Goal: Information Seeking & Learning: Learn about a topic

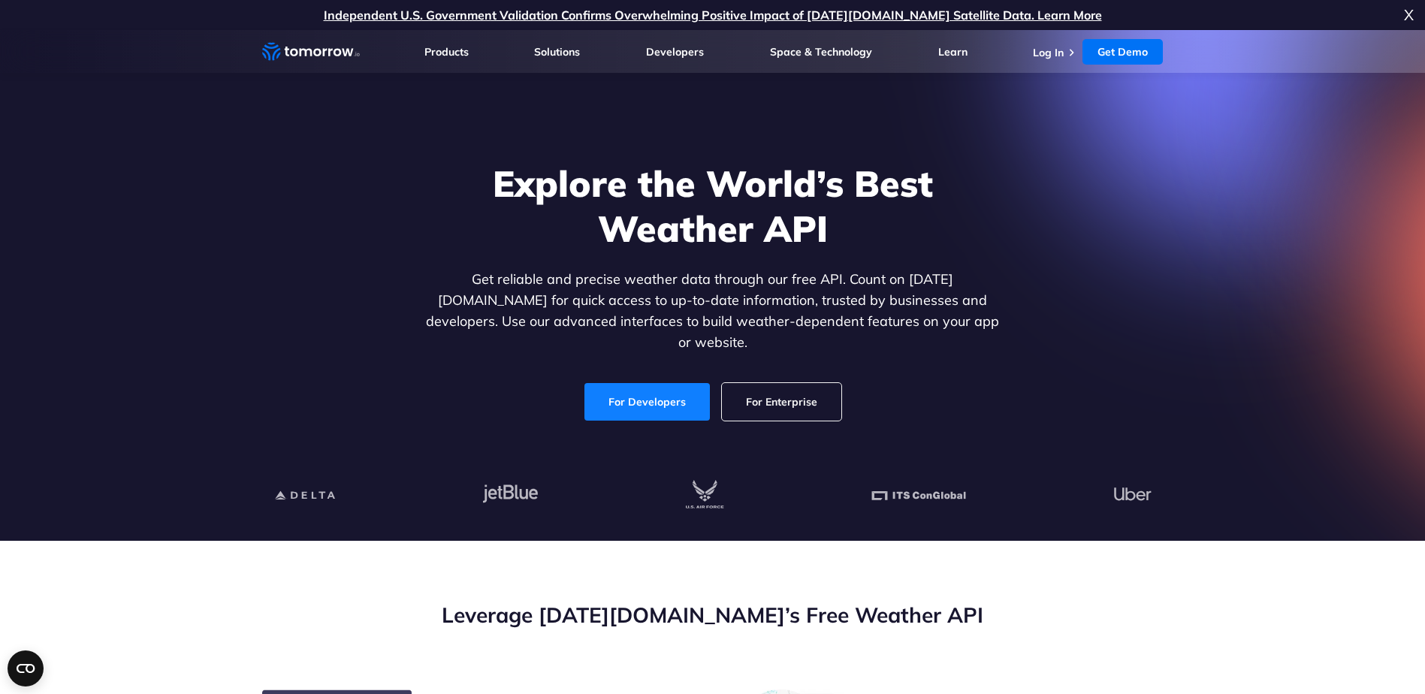
click at [647, 385] on link "For Developers" at bounding box center [647, 402] width 125 height 38
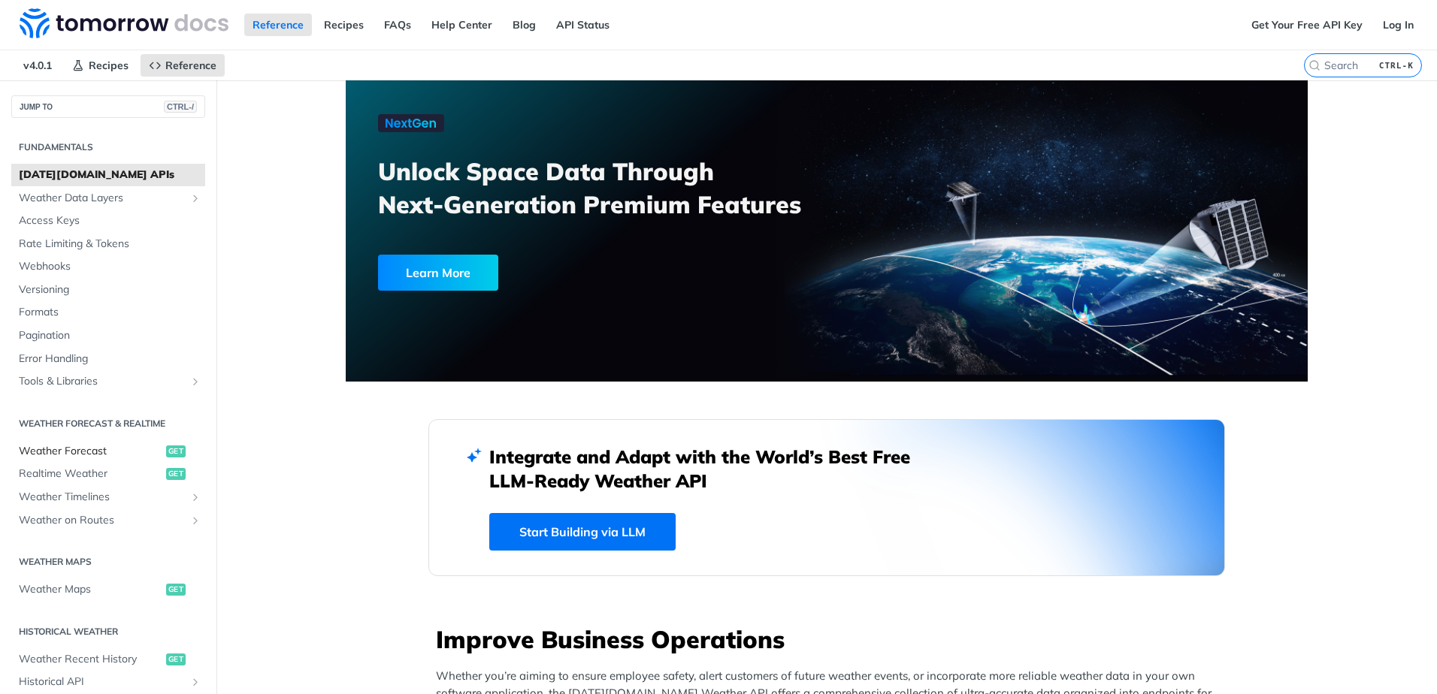
click at [86, 449] on span "Weather Forecast" at bounding box center [91, 451] width 144 height 15
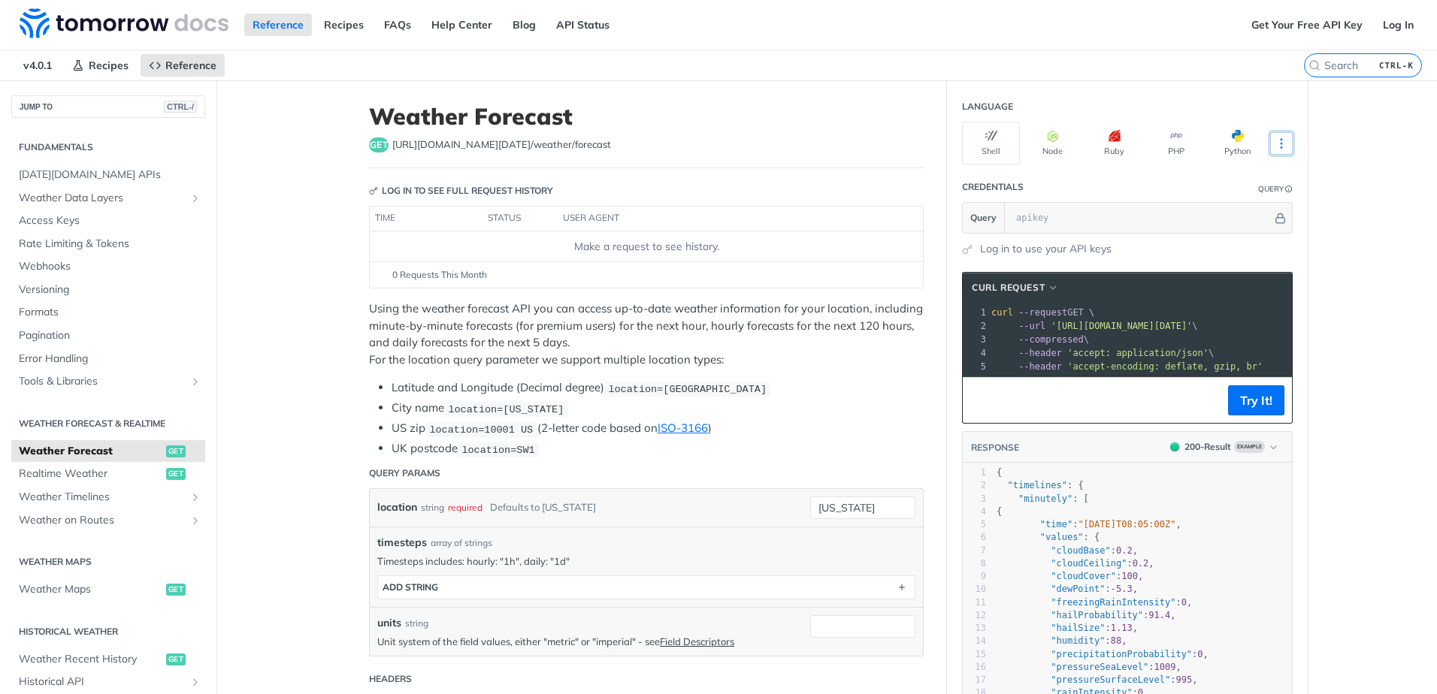
click at [1274, 142] on icon "More ellipsis" at bounding box center [1281, 144] width 14 height 14
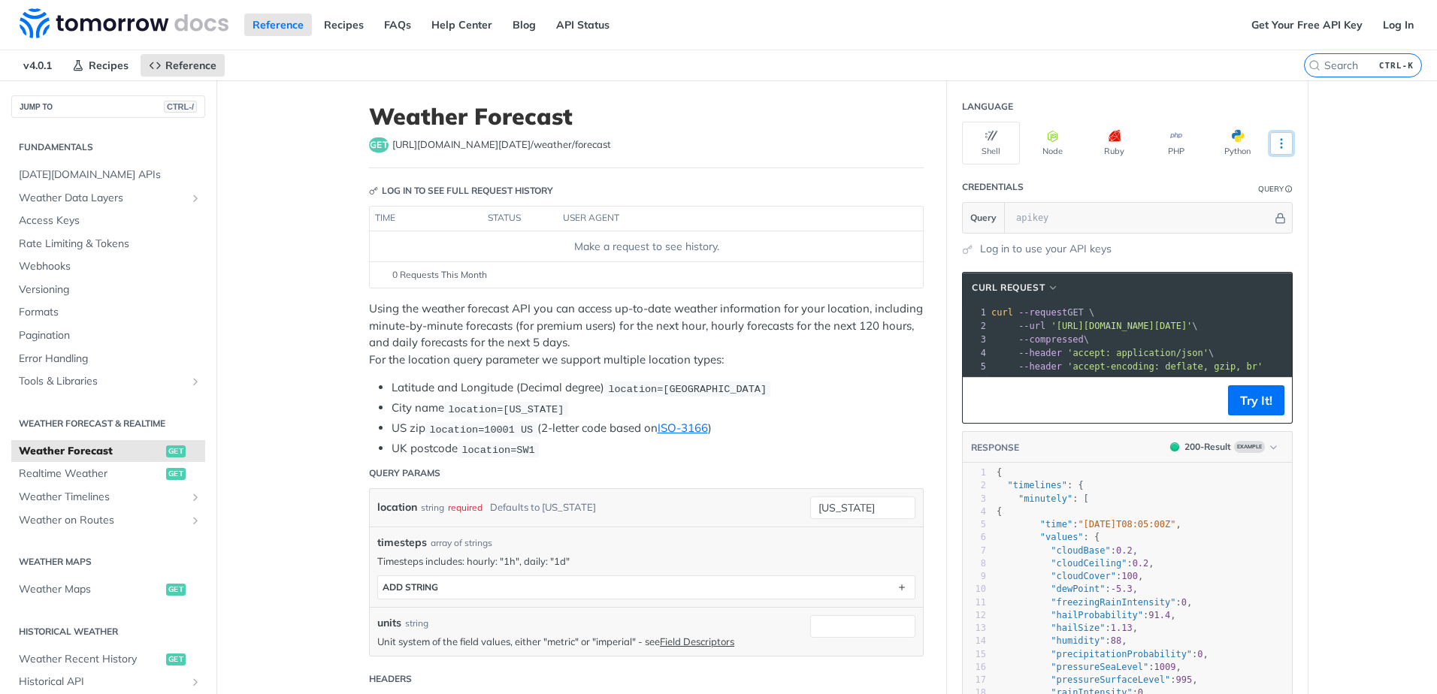
click at [1278, 146] on icon "More ellipsis" at bounding box center [1281, 144] width 14 height 14
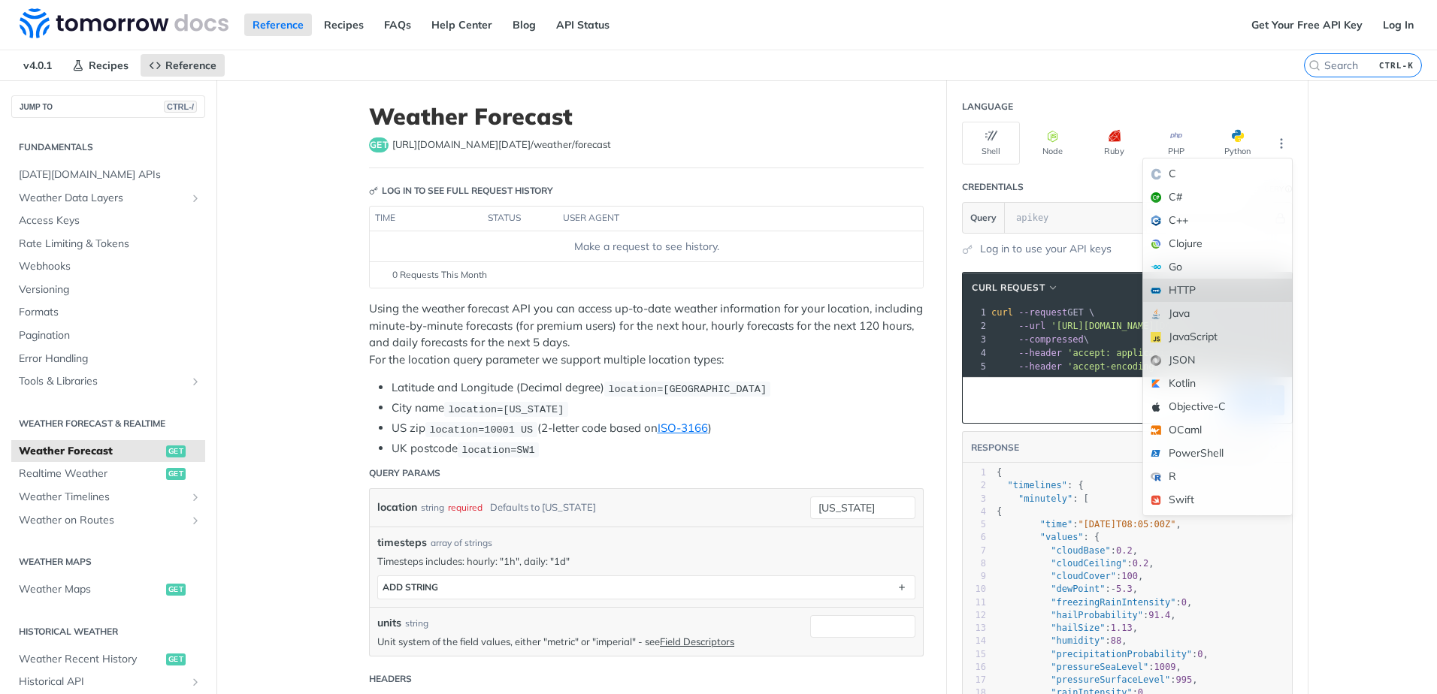
click at [1213, 292] on div "HTTP" at bounding box center [1217, 290] width 149 height 23
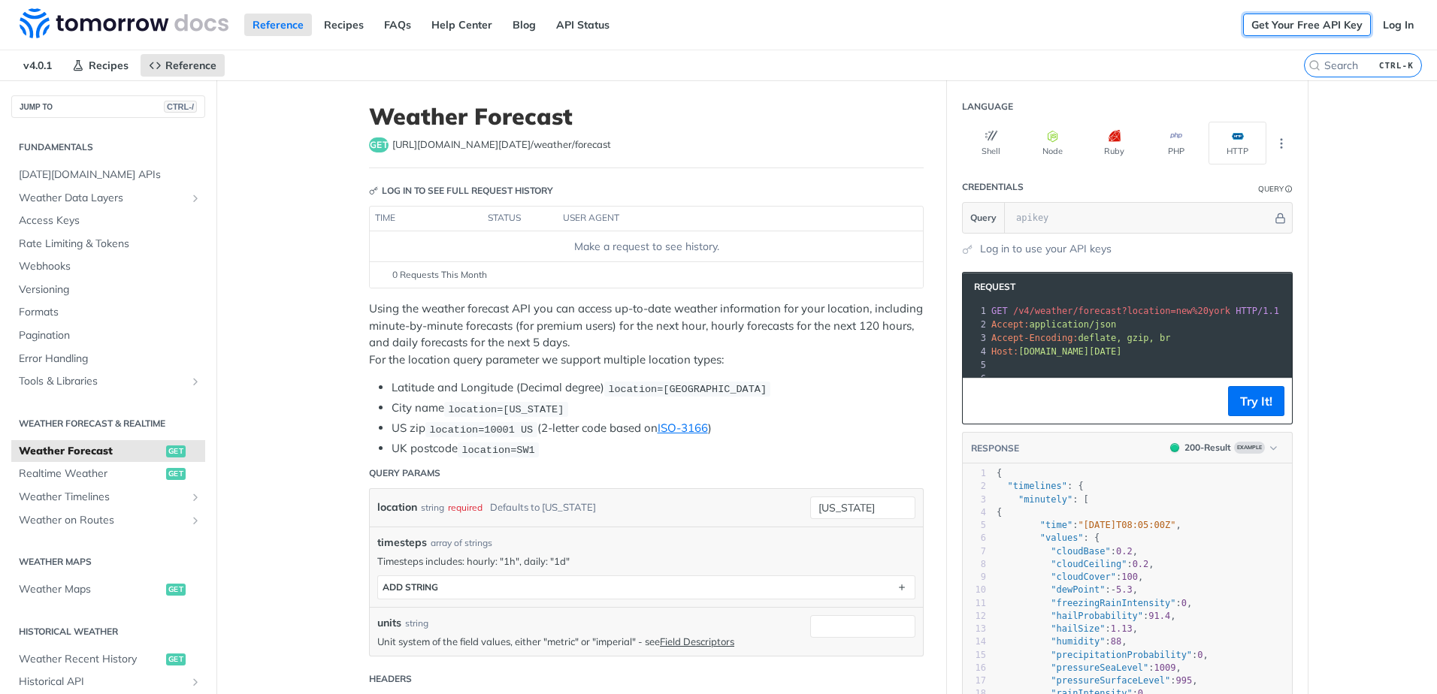
click at [1309, 23] on link "Get Your Free API Key" at bounding box center [1307, 25] width 128 height 23
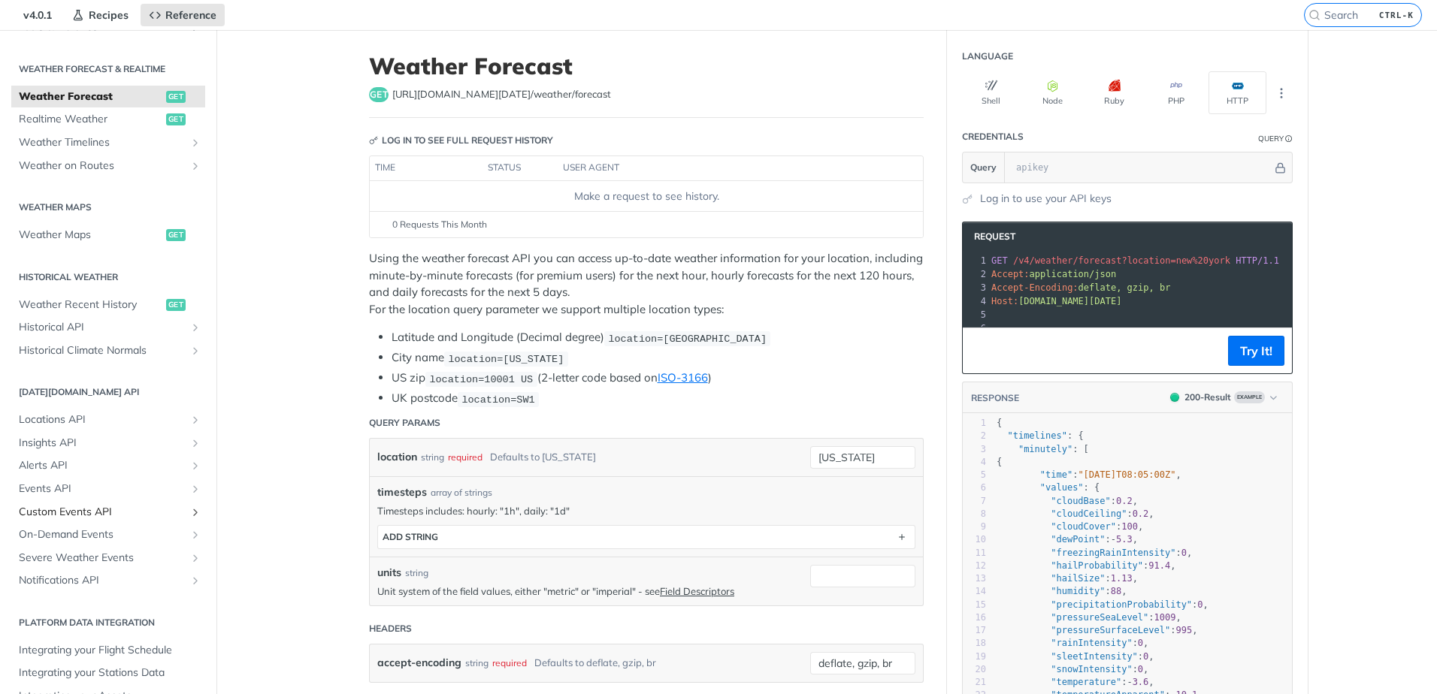
scroll to position [75, 0]
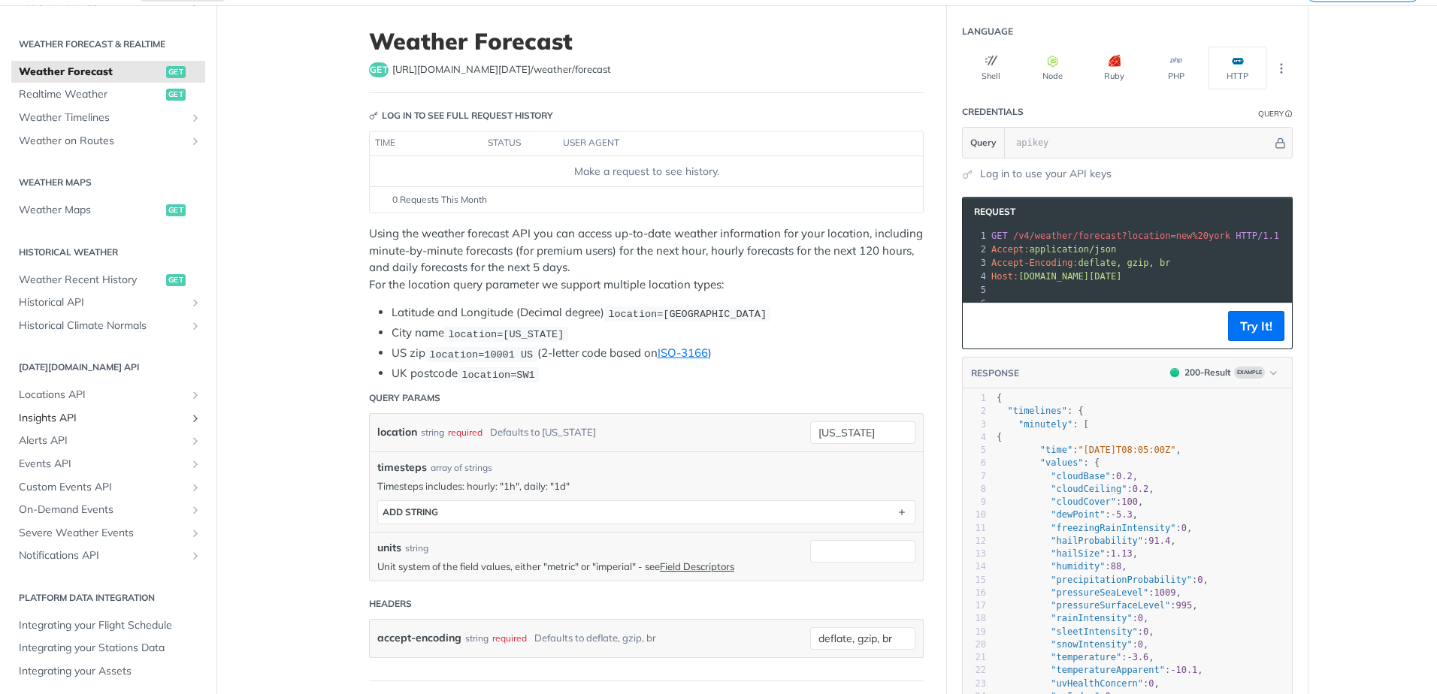
click at [176, 423] on link "Insights API" at bounding box center [108, 418] width 194 height 23
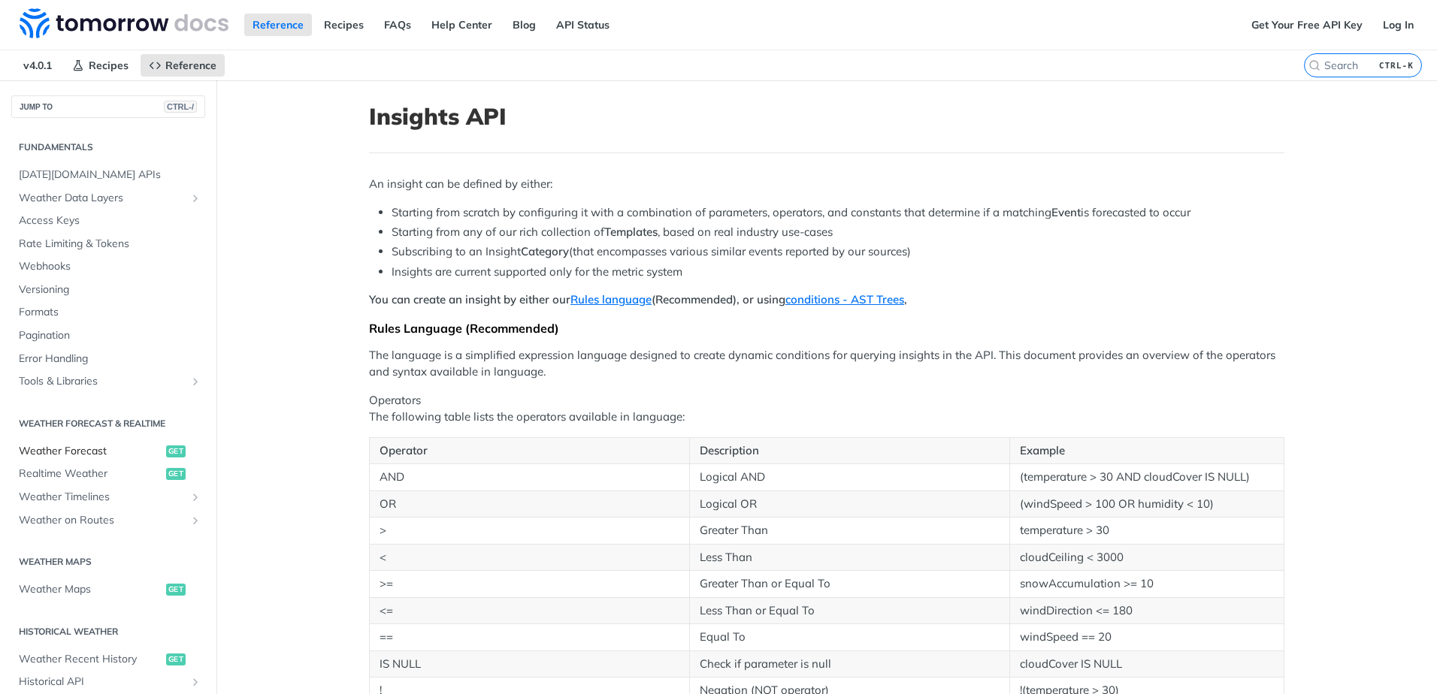
click at [90, 448] on span "Weather Forecast" at bounding box center [91, 451] width 144 height 15
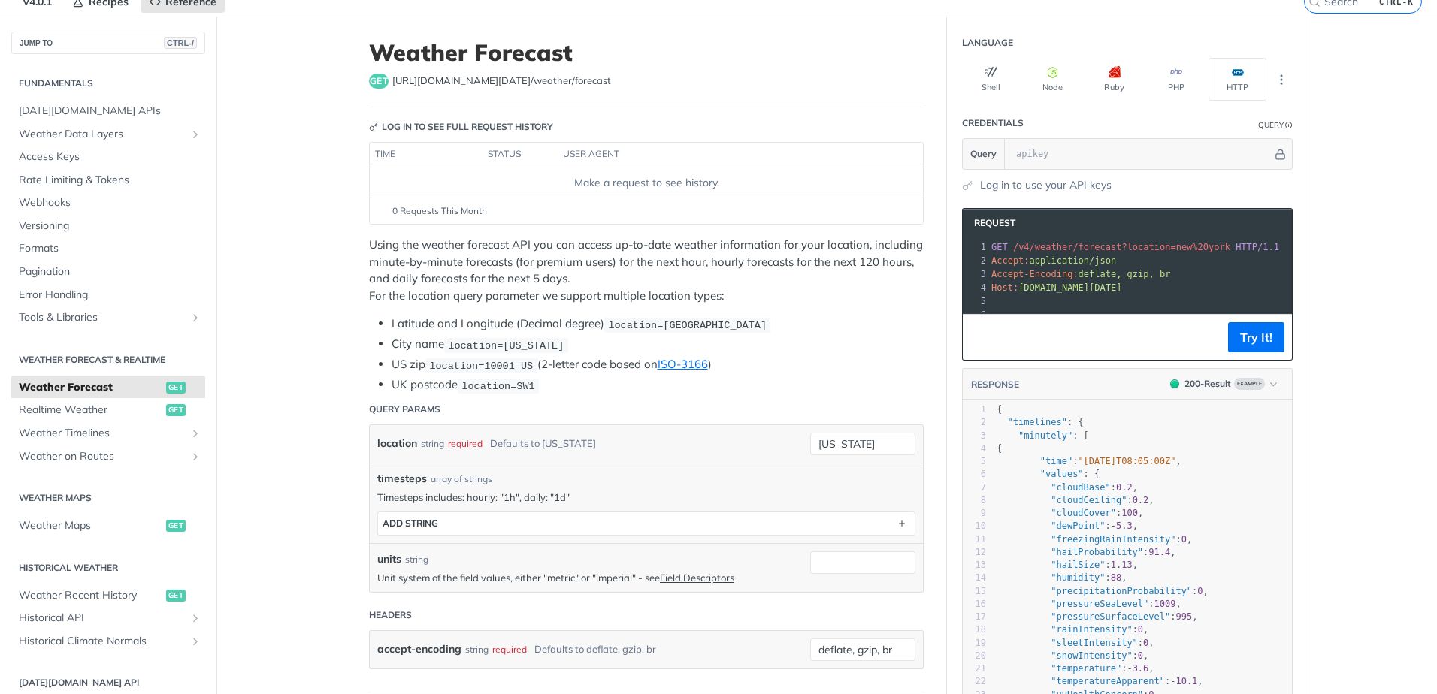
scroll to position [301, 0]
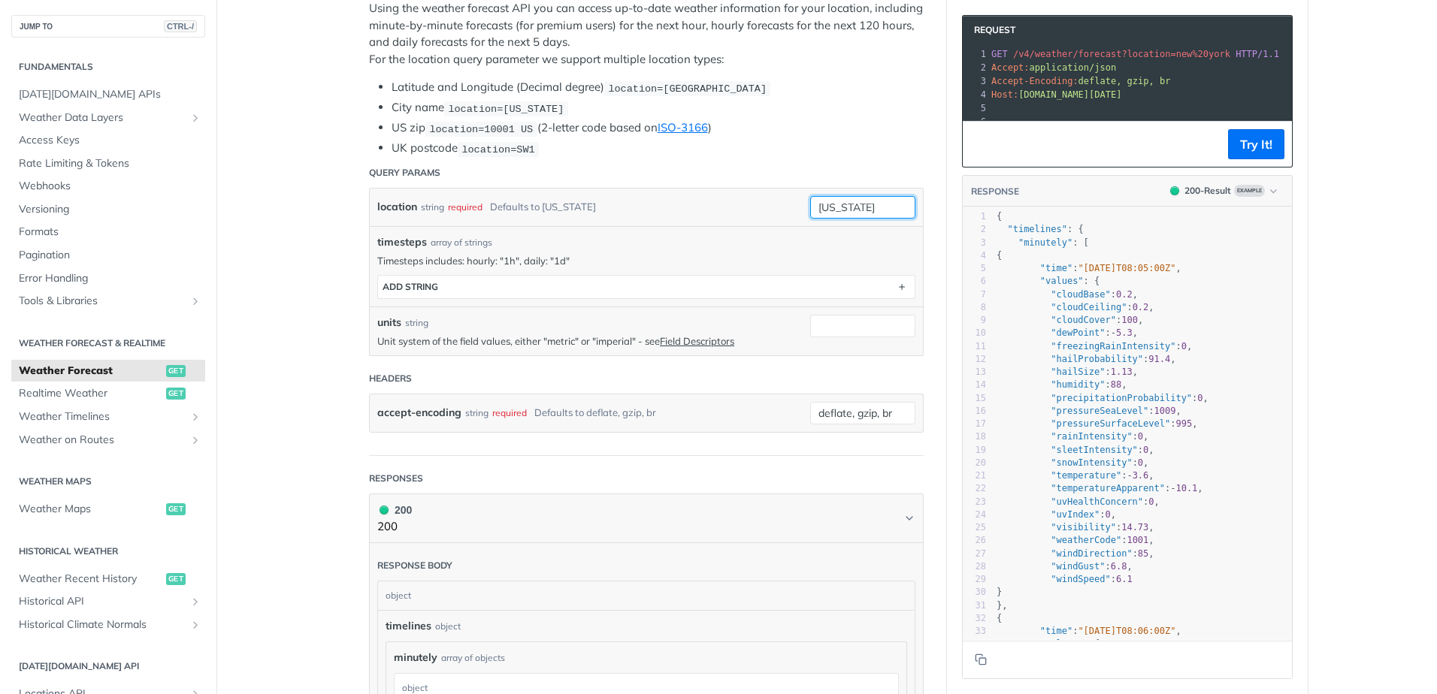
click at [864, 208] on input "new york" at bounding box center [862, 207] width 105 height 23
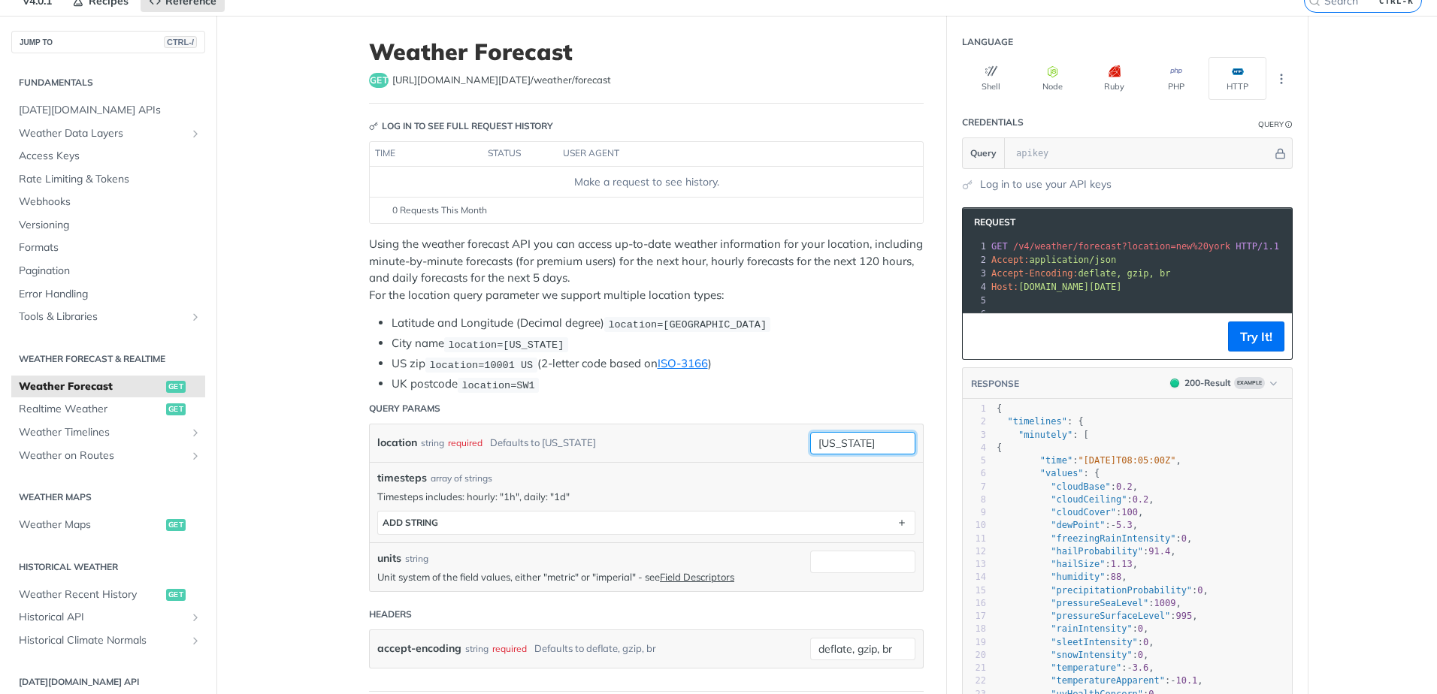
scroll to position [0, 0]
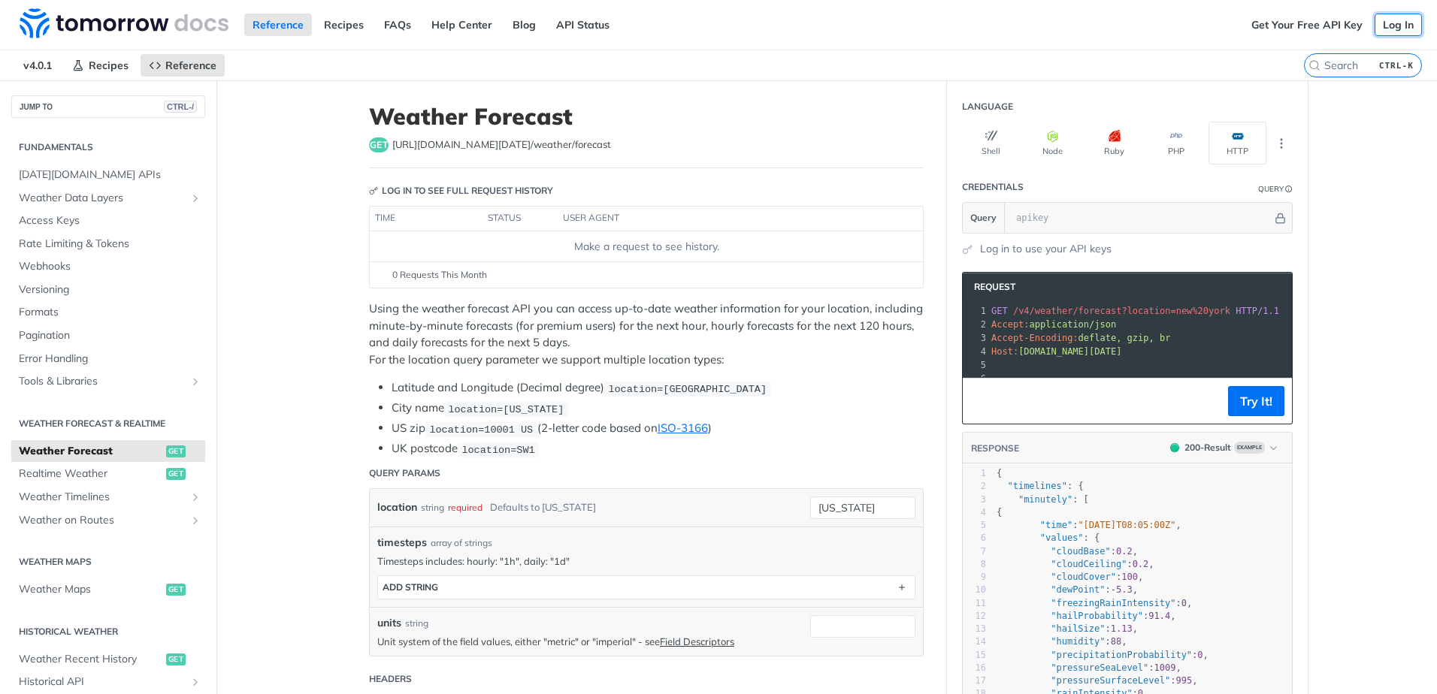
click at [1387, 25] on link "Log In" at bounding box center [1397, 25] width 47 height 23
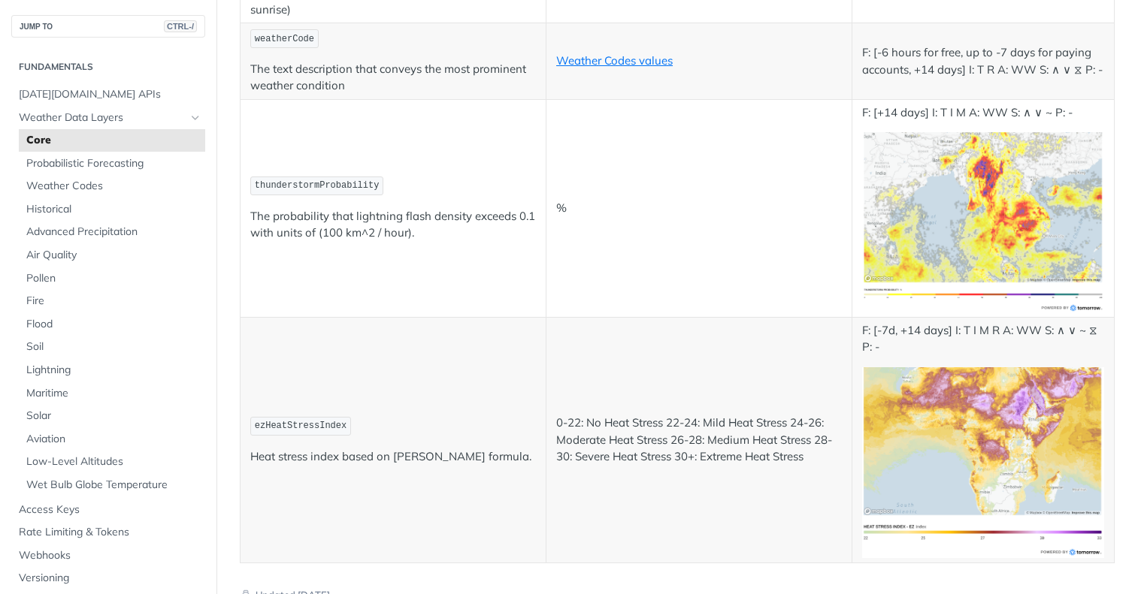
scroll to position [7641, 0]
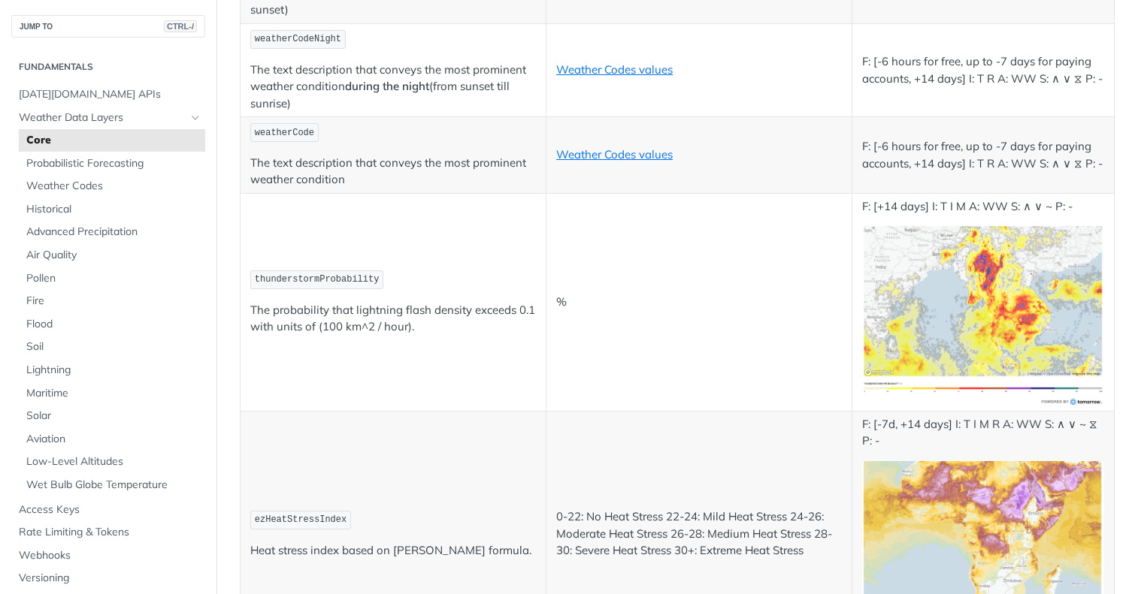
click at [739, 470] on td "0-22: No Heat Stress 22-24: Mild Heat Stress 24-26: Moderate Heat Stress 26-28:…" at bounding box center [699, 534] width 306 height 246
click at [914, 469] on img "Expand image" at bounding box center [983, 556] width 242 height 191
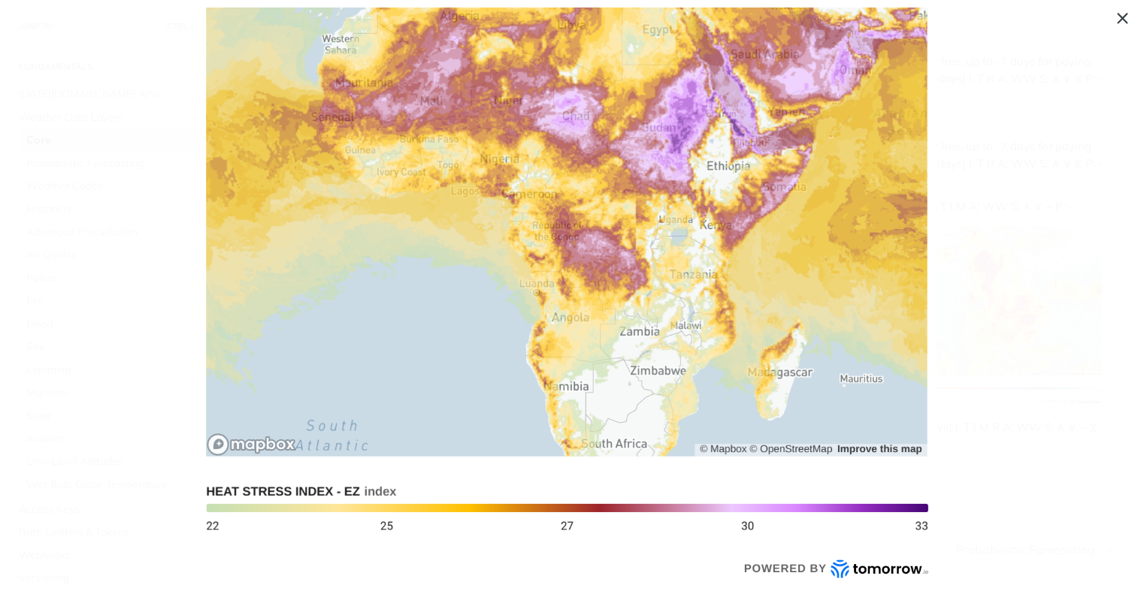
click at [1119, 14] on span "Collapse image" at bounding box center [569, 297] width 1138 height 594
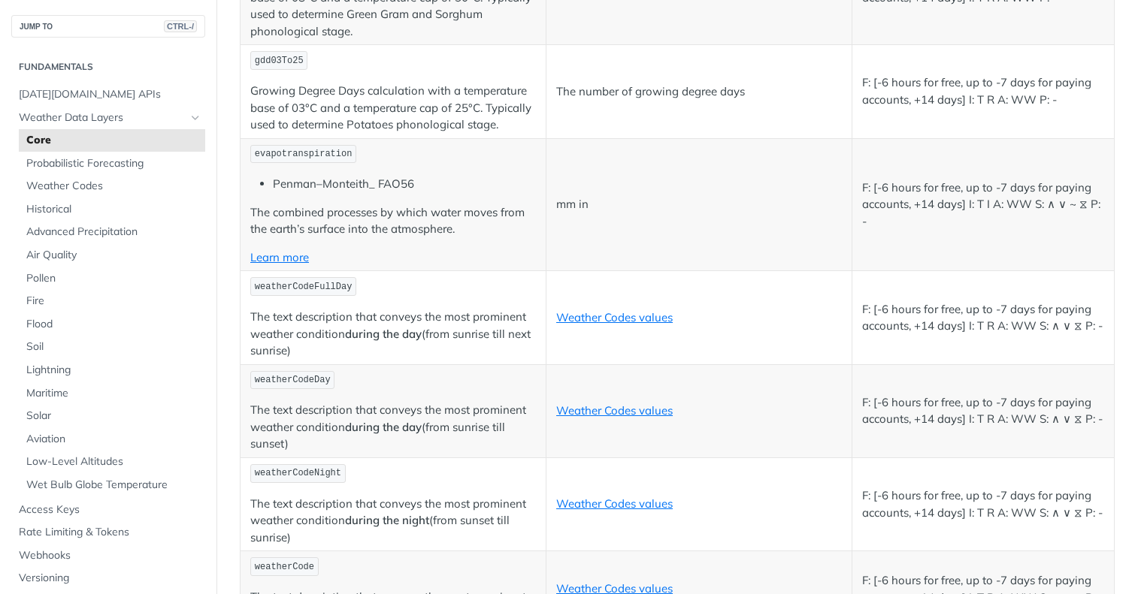
scroll to position [7190, 0]
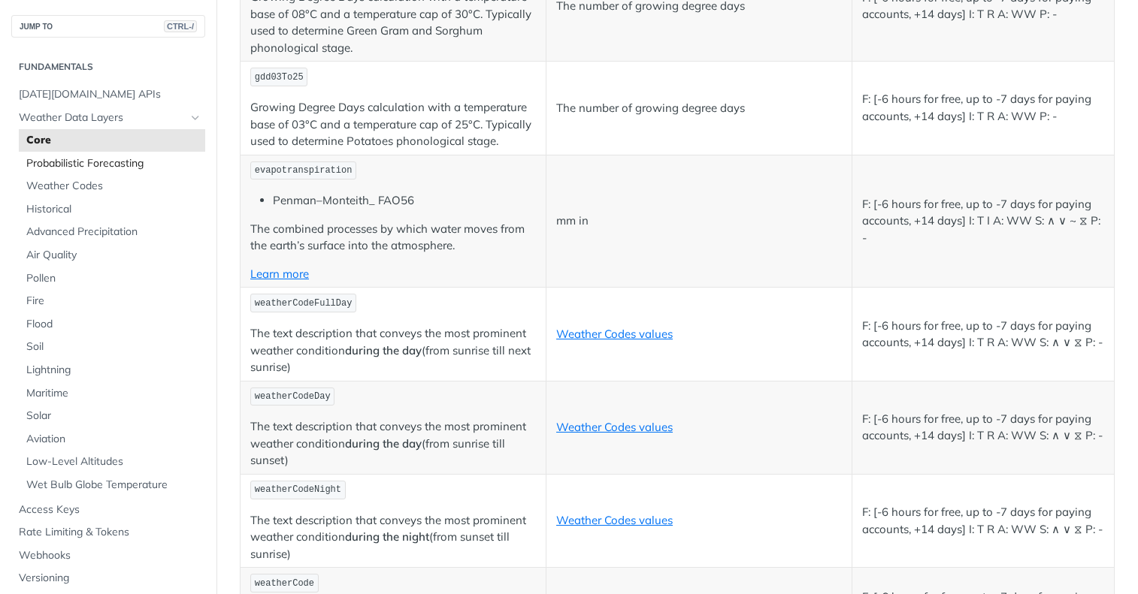
click at [98, 159] on span "Probabilistic Forecasting" at bounding box center [113, 163] width 175 height 15
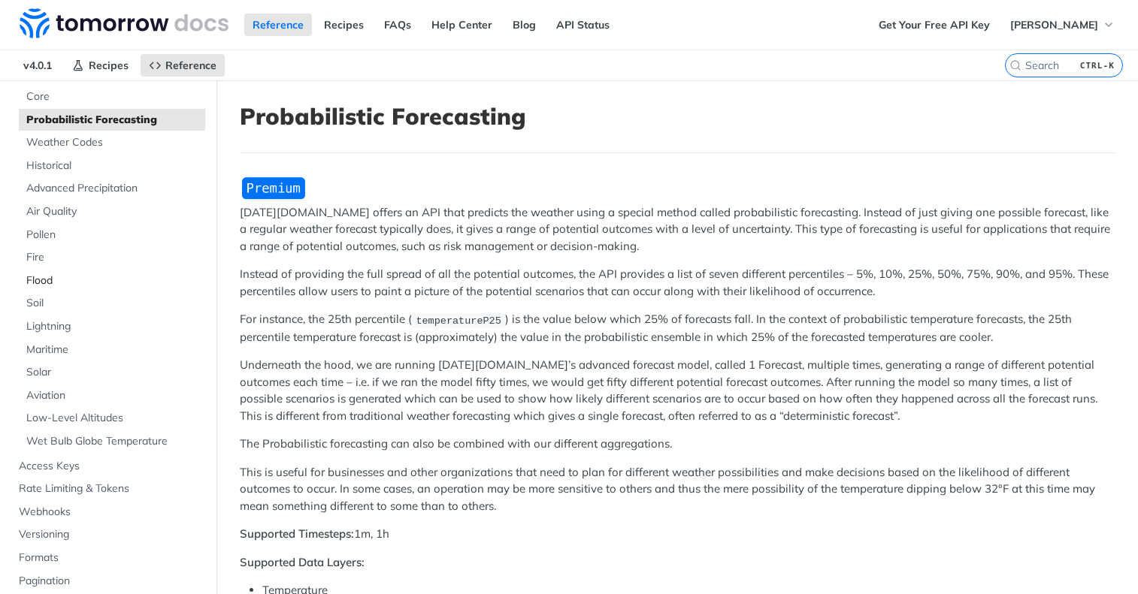
scroll to position [150, 0]
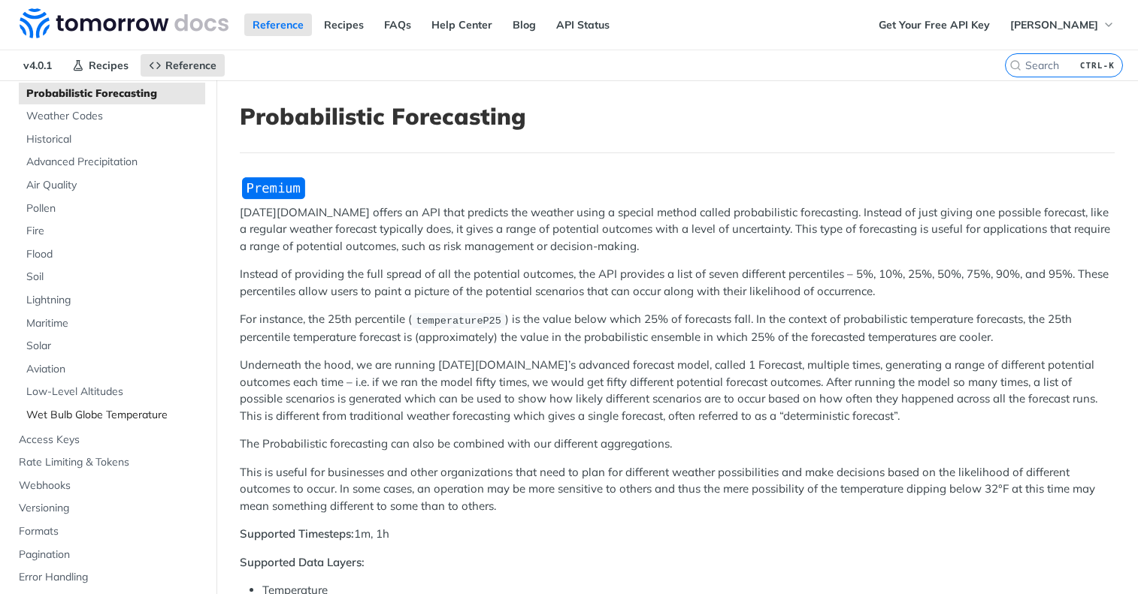
click at [123, 412] on span "Wet Bulb Globe Temperature" at bounding box center [113, 415] width 175 height 15
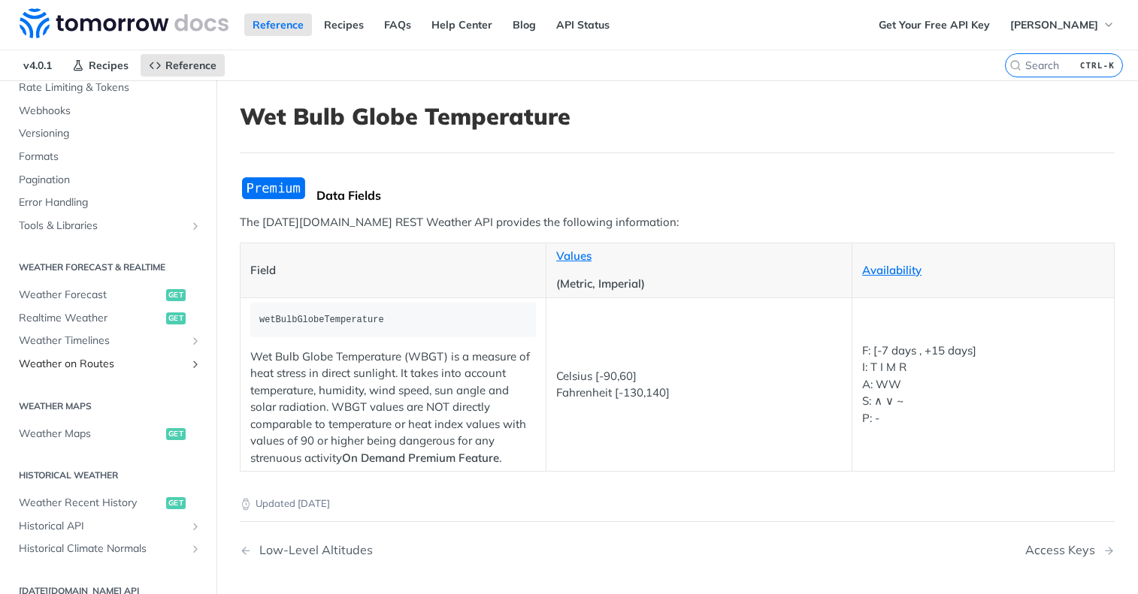
scroll to position [526, 0]
click at [86, 292] on span "Weather Forecast" at bounding box center [91, 294] width 144 height 15
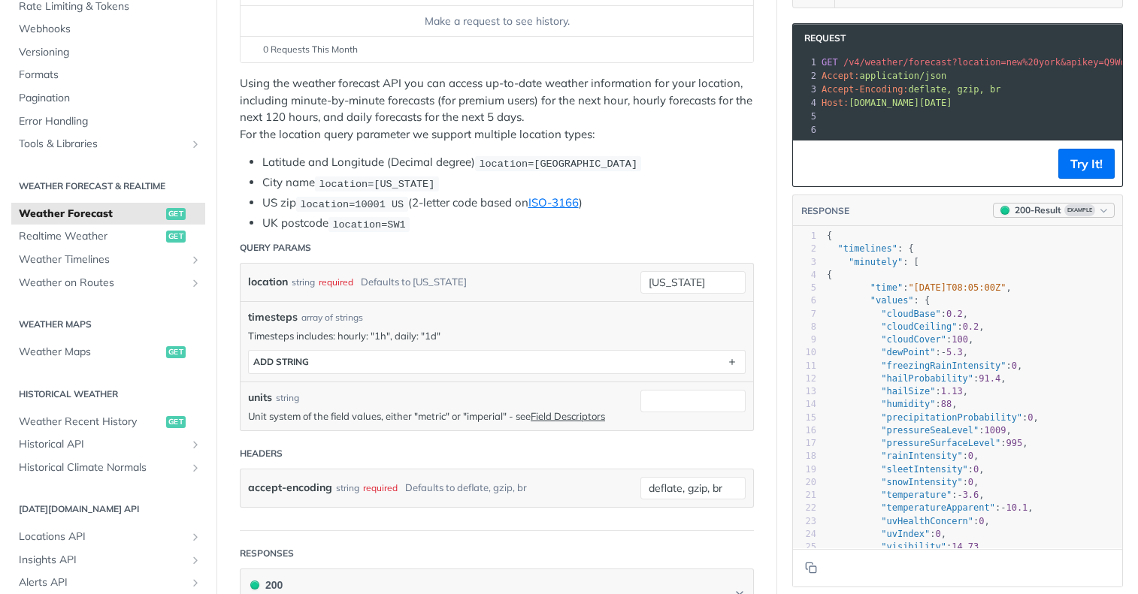
click at [1098, 216] on icon "button" at bounding box center [1103, 210] width 11 height 11
click at [1003, 302] on div "400 - Result" at bounding box center [994, 305] width 51 height 15
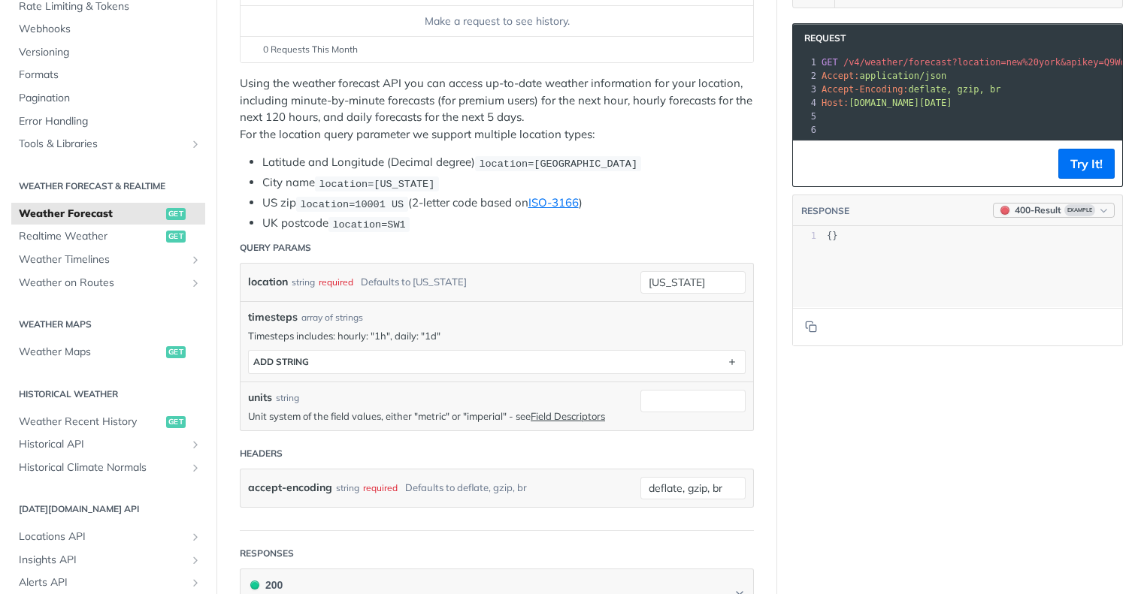
click at [1098, 216] on icon "button" at bounding box center [1103, 210] width 11 height 11
click at [979, 280] on div "200 - Result" at bounding box center [994, 278] width 51 height 15
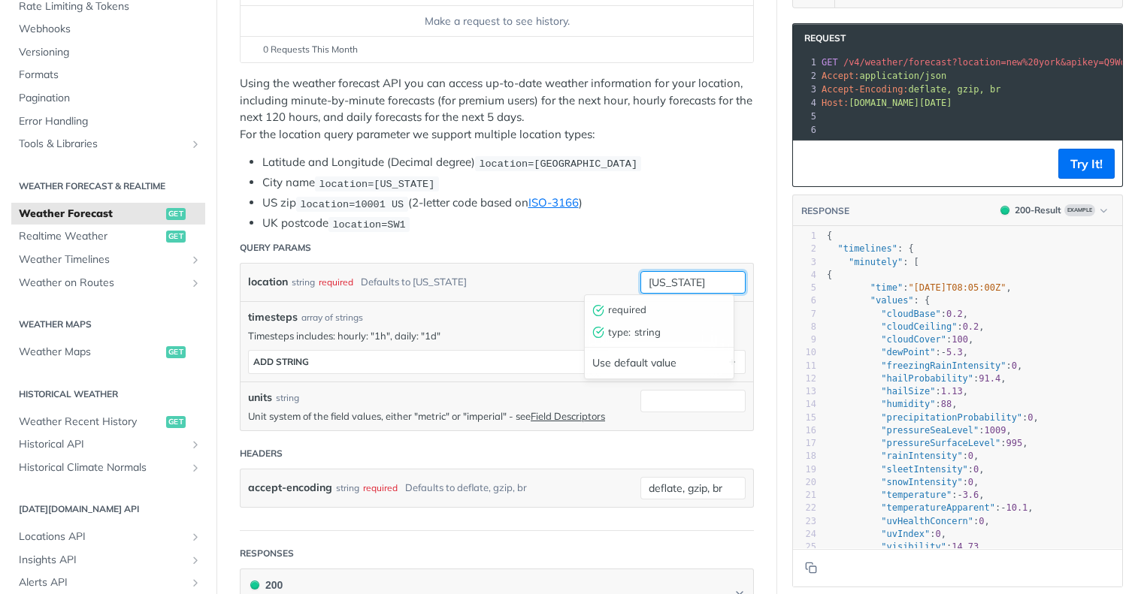
click at [701, 289] on input "new york" at bounding box center [692, 282] width 105 height 23
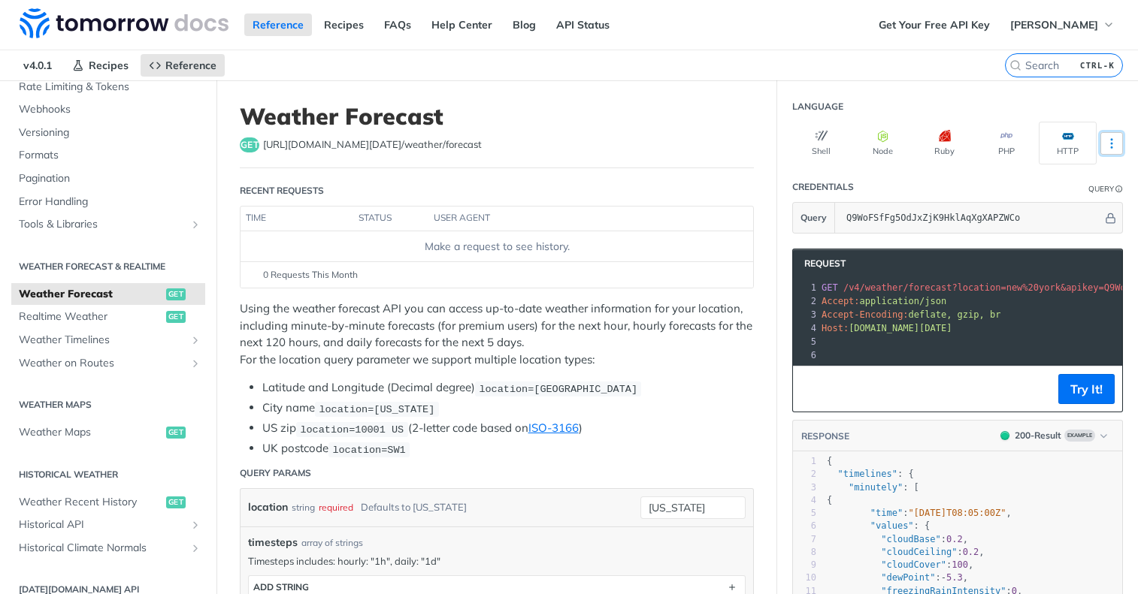
click at [1105, 145] on icon "More ellipsis" at bounding box center [1112, 144] width 14 height 14
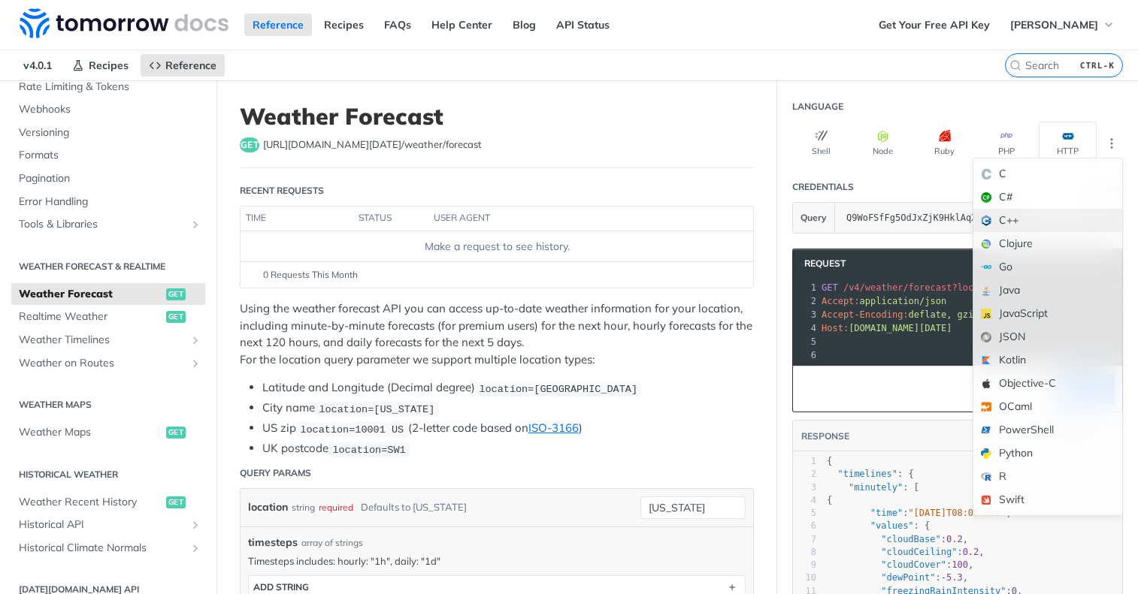
click at [1030, 215] on div "C++" at bounding box center [1047, 220] width 149 height 23
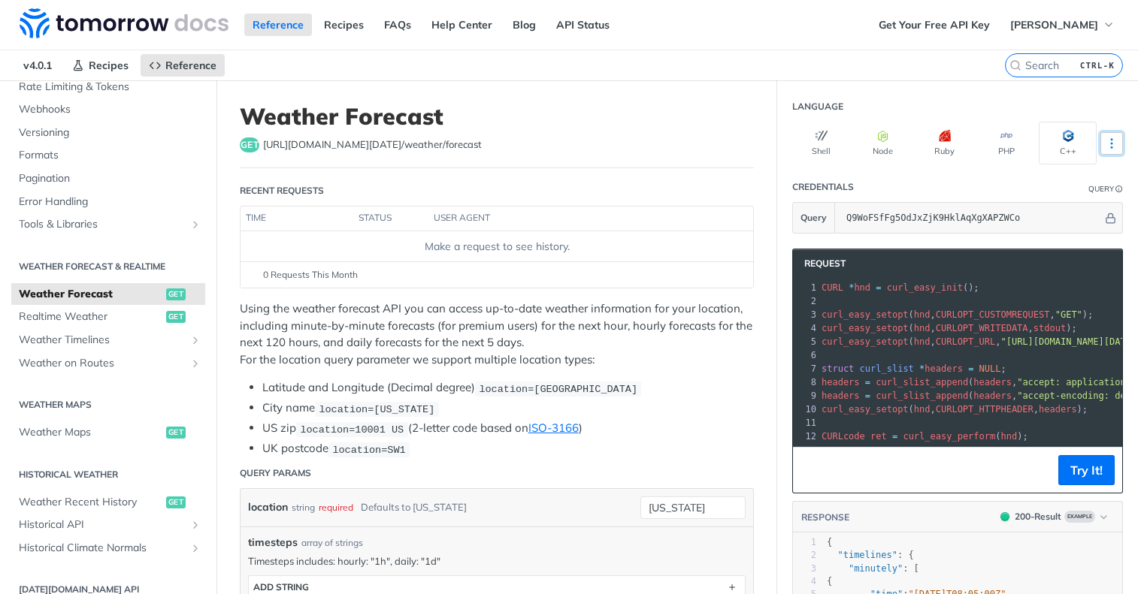
click at [1105, 148] on icon "More ellipsis" at bounding box center [1112, 144] width 14 height 14
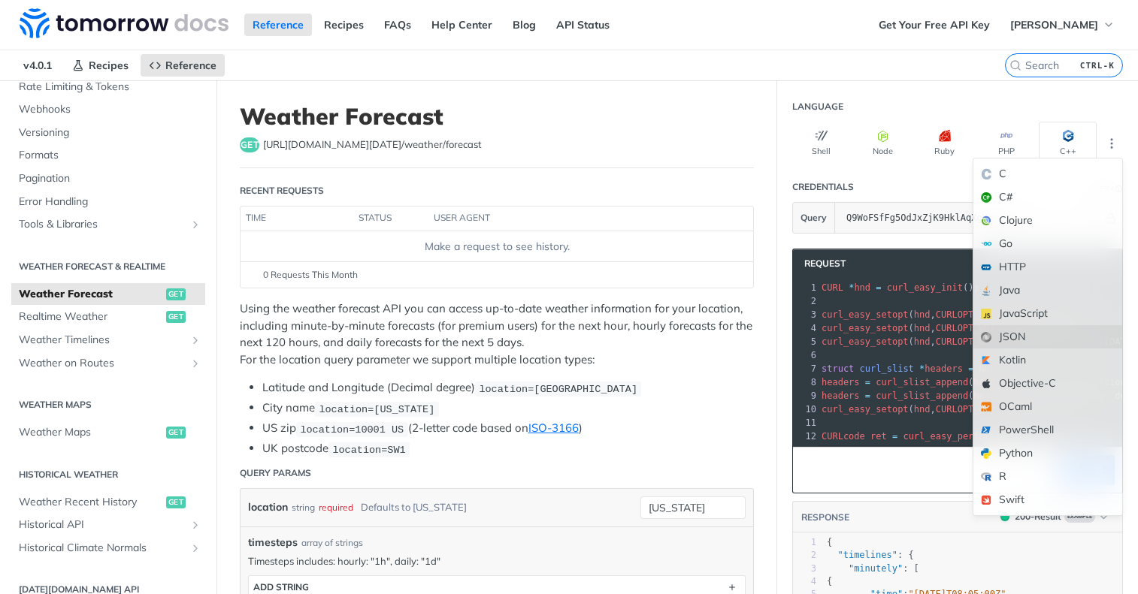
click at [1035, 340] on div "JSON" at bounding box center [1047, 336] width 149 height 23
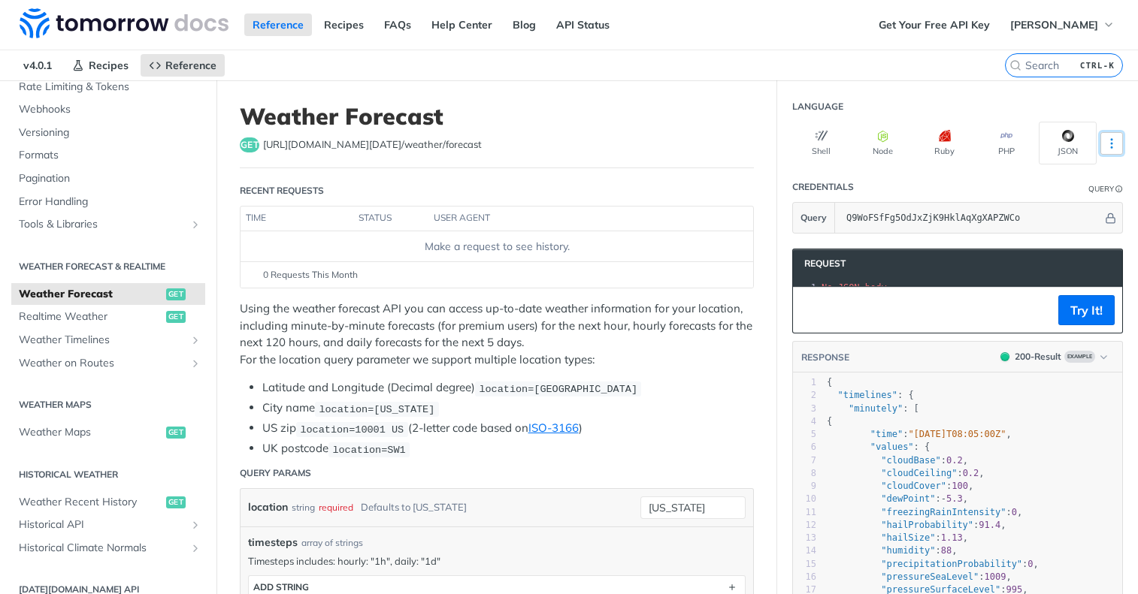
click at [1105, 142] on icon "More ellipsis" at bounding box center [1112, 144] width 14 height 14
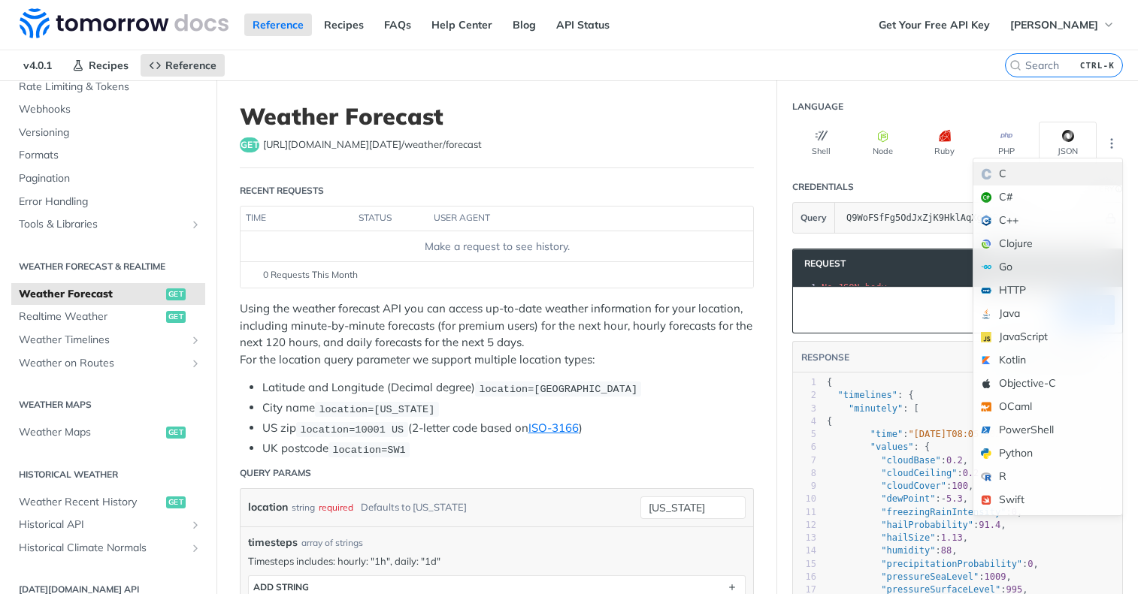
click at [1032, 176] on div "C" at bounding box center [1047, 173] width 149 height 23
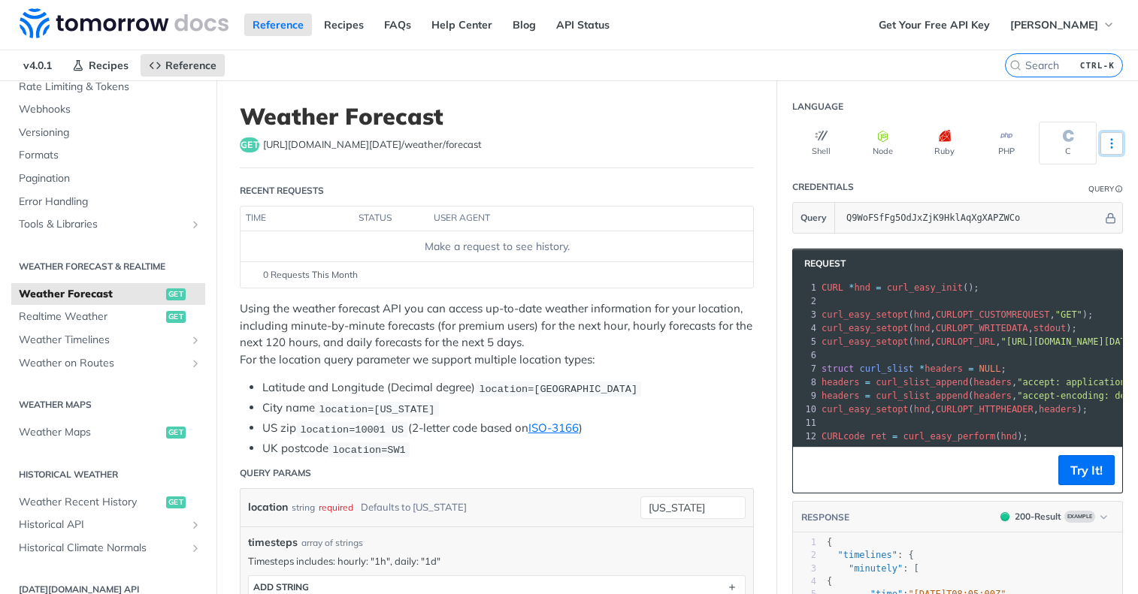
click at [1105, 145] on icon "More ellipsis" at bounding box center [1112, 144] width 14 height 14
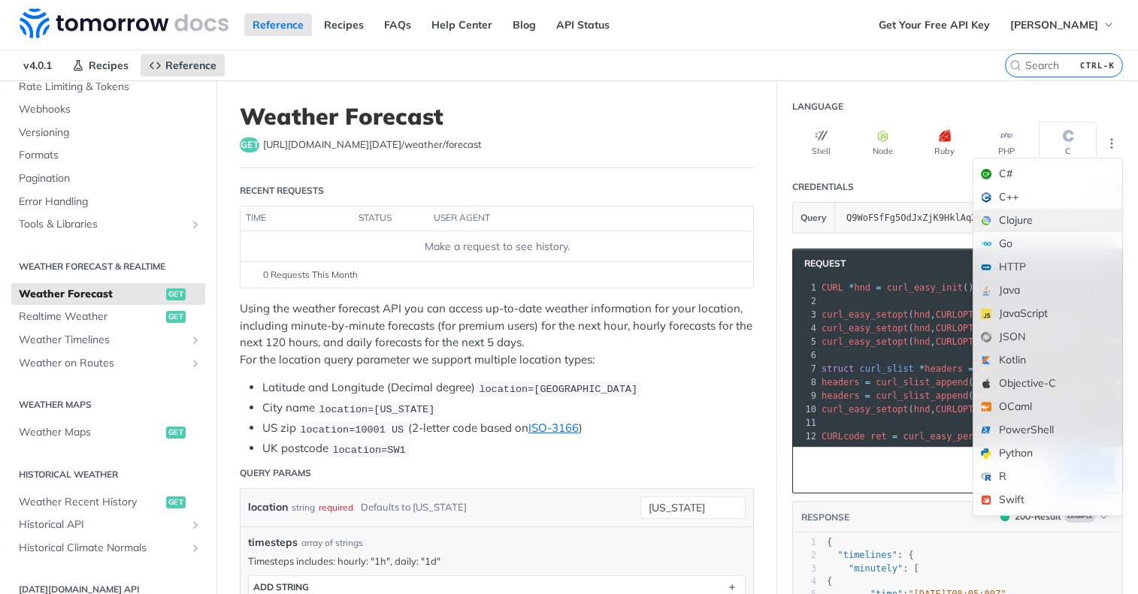
click at [1040, 217] on div "Clojure" at bounding box center [1047, 220] width 149 height 23
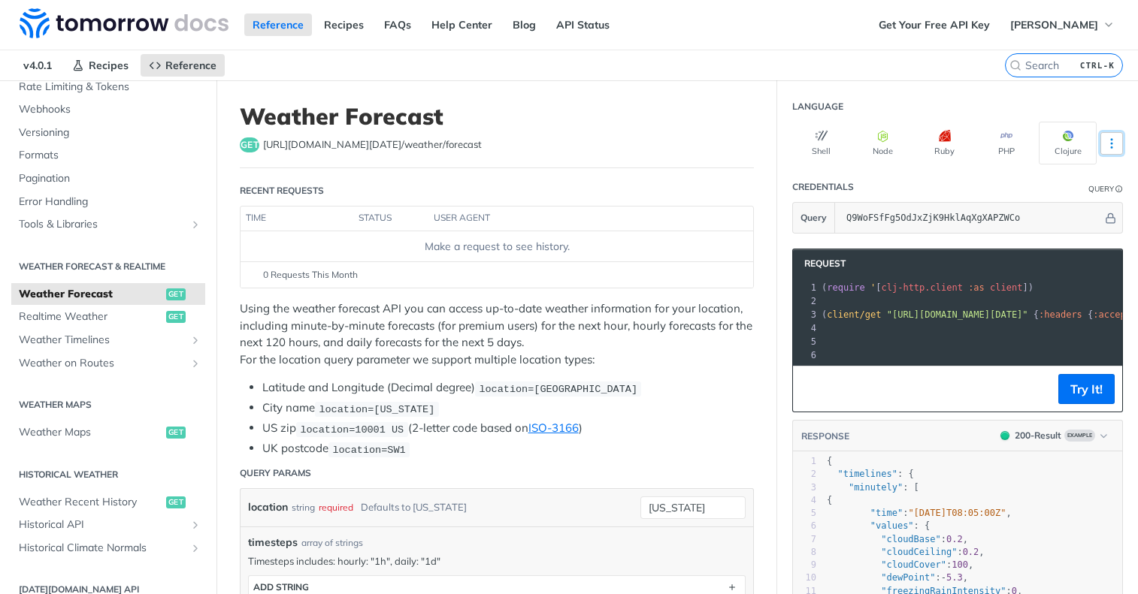
click at [1105, 145] on icon "More ellipsis" at bounding box center [1112, 144] width 14 height 14
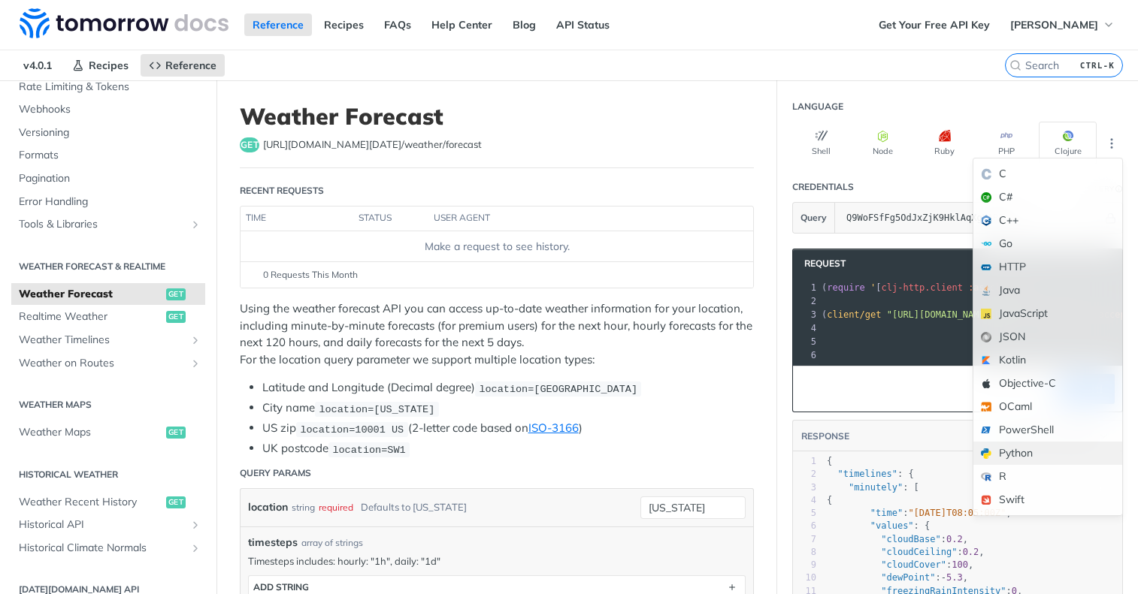
click at [1036, 455] on div "Python" at bounding box center [1047, 453] width 149 height 23
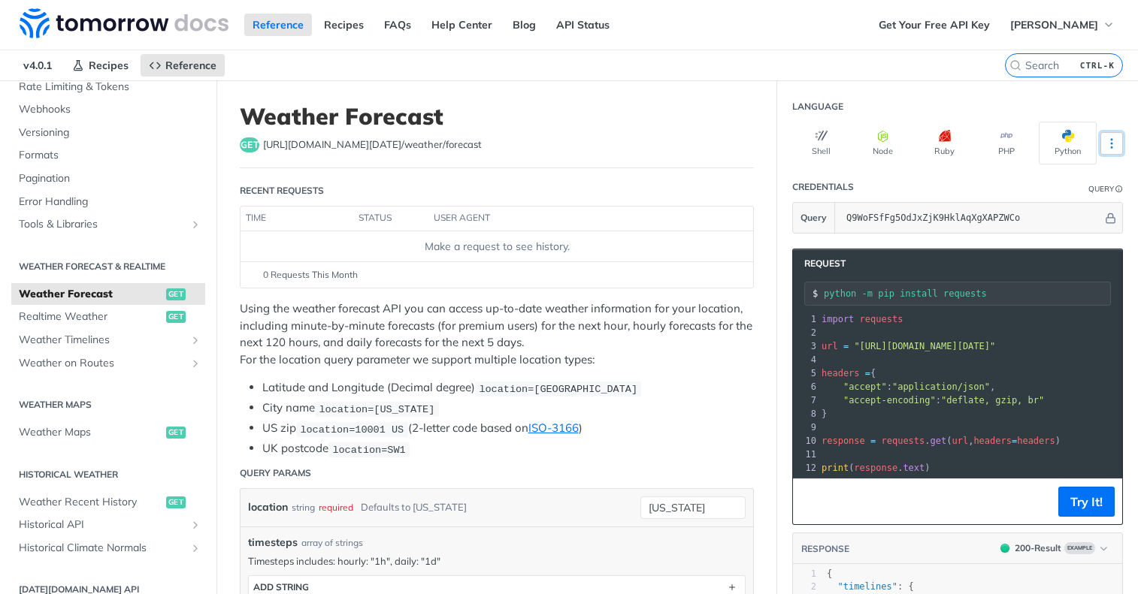
click at [1105, 145] on icon "More ellipsis" at bounding box center [1112, 144] width 14 height 14
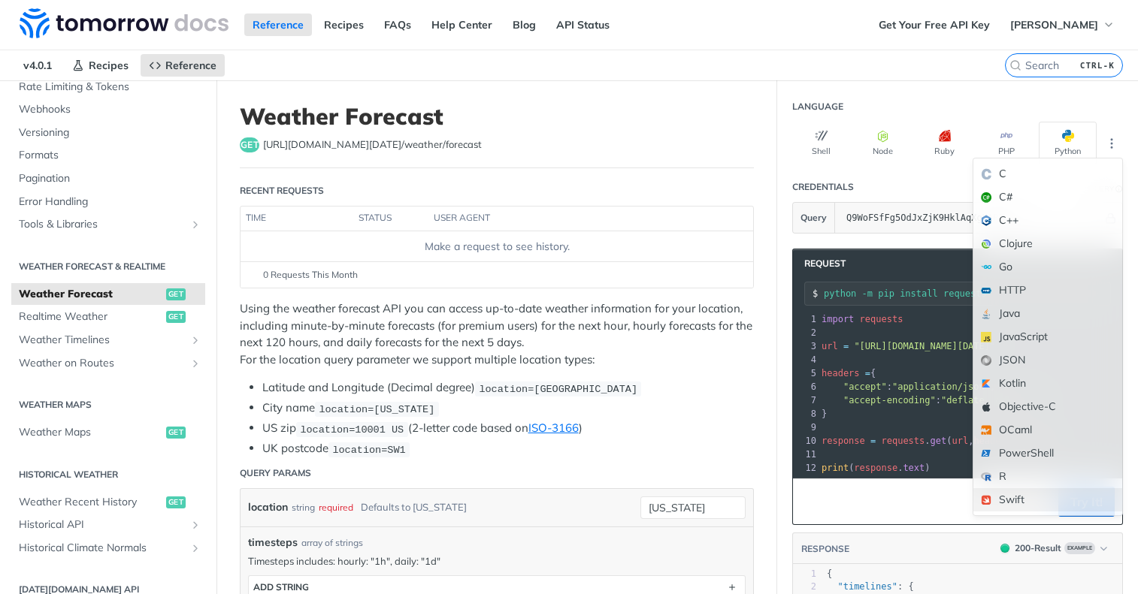
click at [1032, 502] on div "Swift" at bounding box center [1047, 499] width 149 height 23
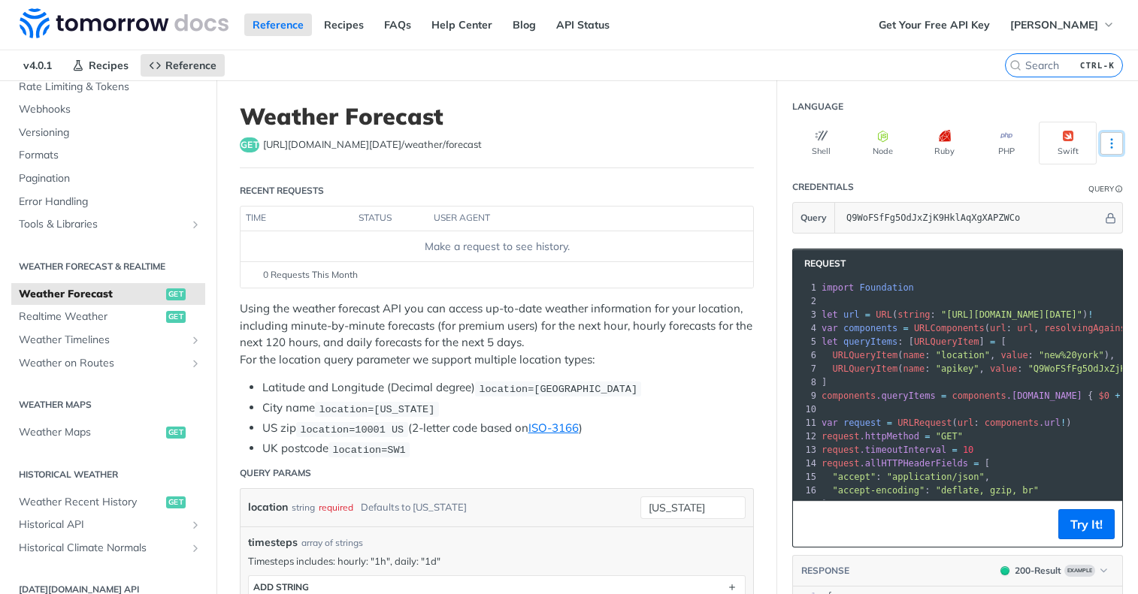
click at [1105, 145] on icon "More ellipsis" at bounding box center [1112, 144] width 14 height 14
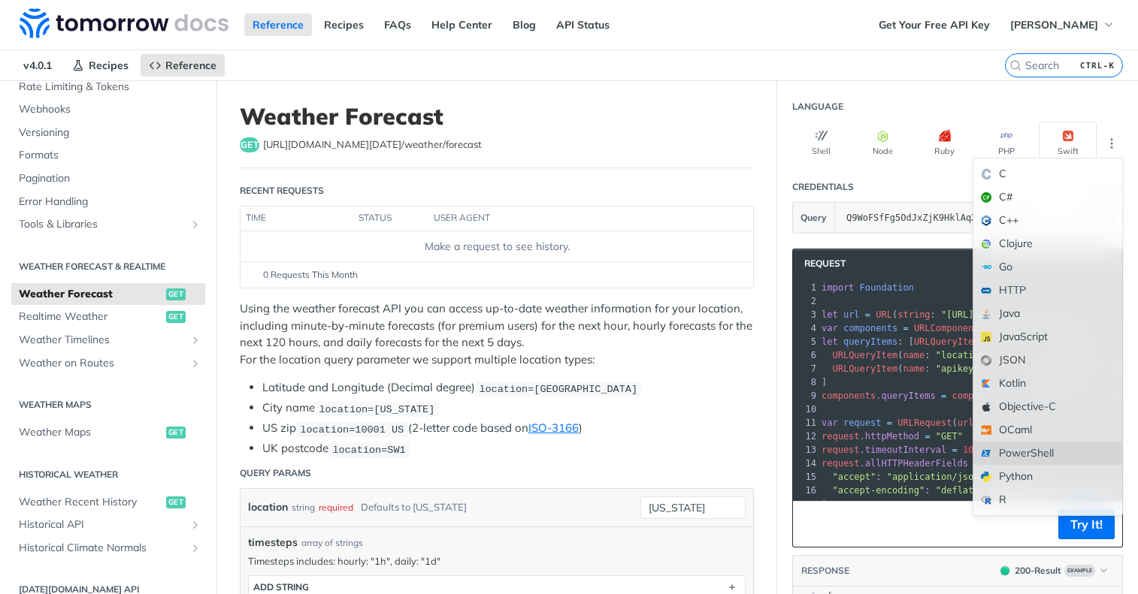
click at [1040, 450] on div "PowerShell" at bounding box center [1047, 453] width 149 height 23
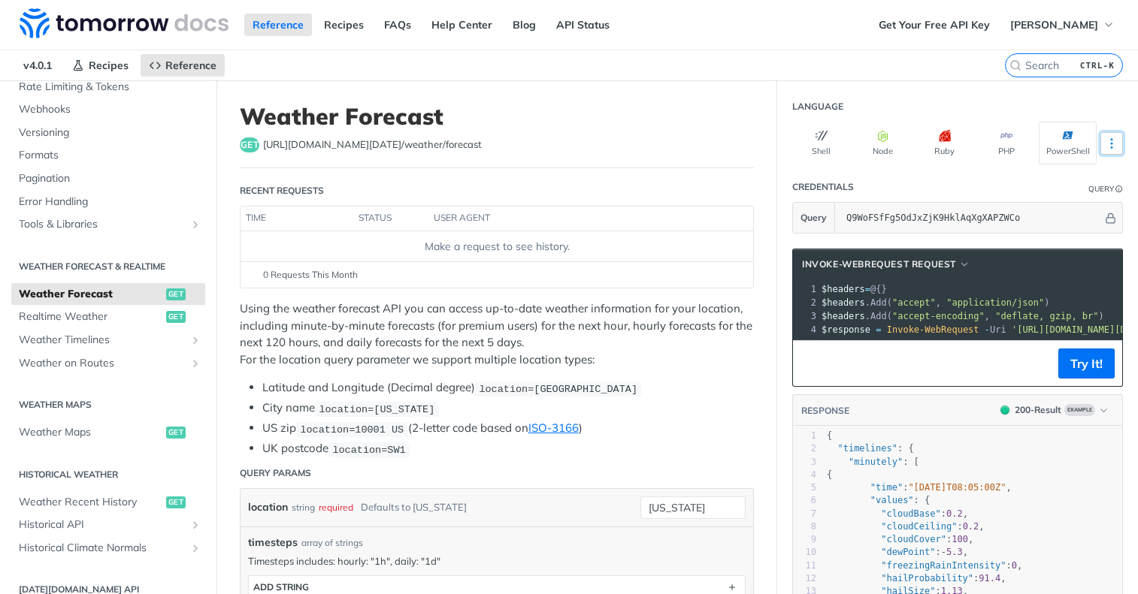
click at [1105, 140] on icon "More ellipsis" at bounding box center [1112, 144] width 14 height 14
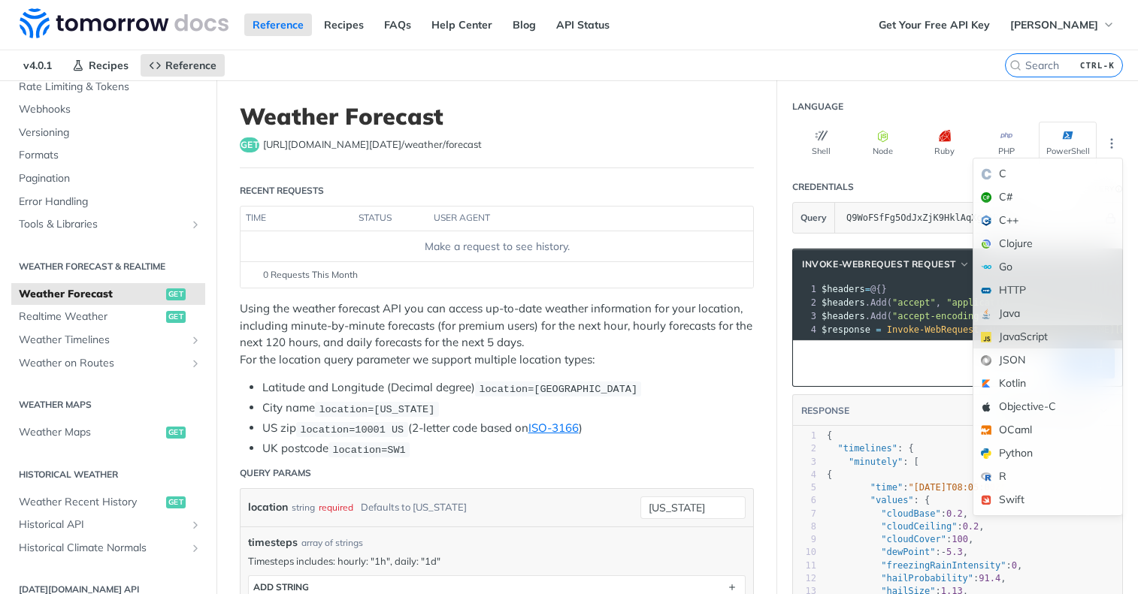
click at [1035, 338] on div "JavaScript" at bounding box center [1047, 336] width 149 height 23
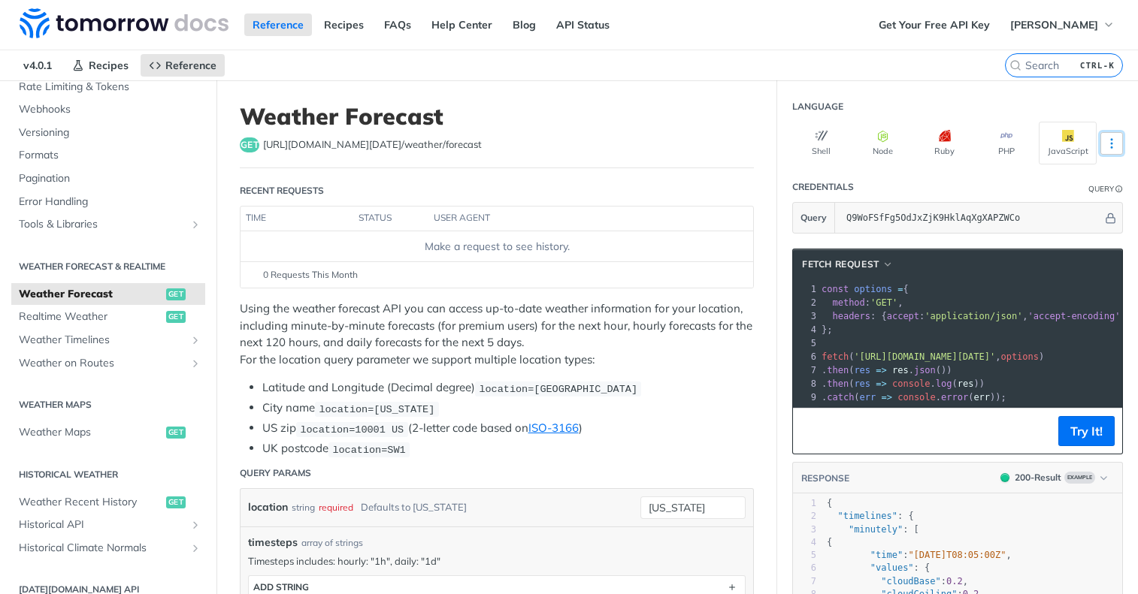
click at [1105, 135] on button "More Languages" at bounding box center [1111, 143] width 23 height 23
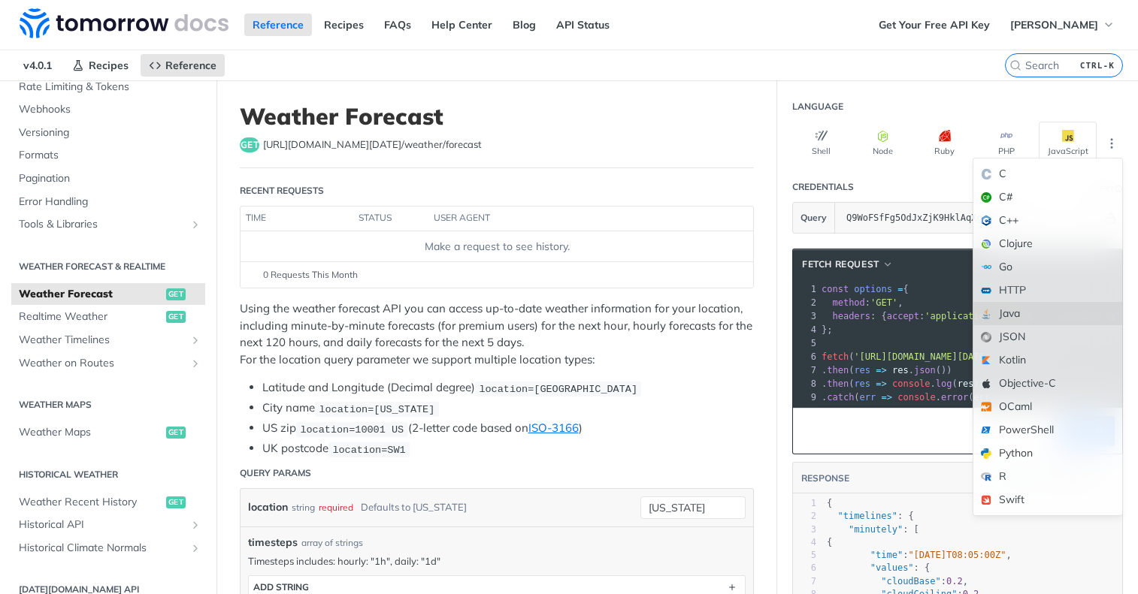
click at [1050, 316] on div "Java" at bounding box center [1047, 313] width 149 height 23
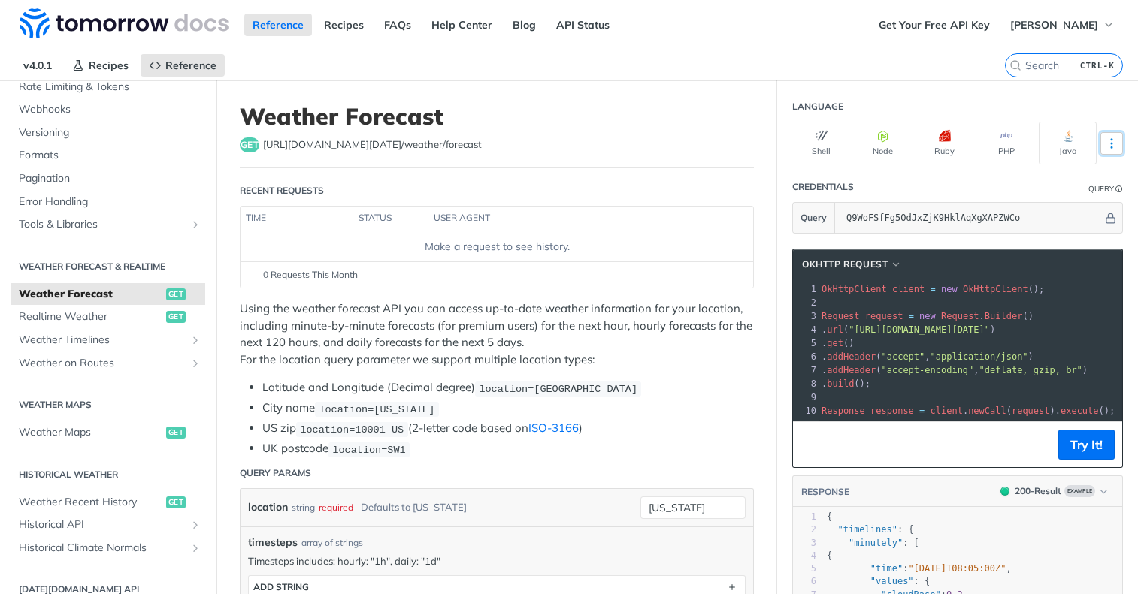
click at [1105, 138] on icon "More ellipsis" at bounding box center [1112, 144] width 14 height 14
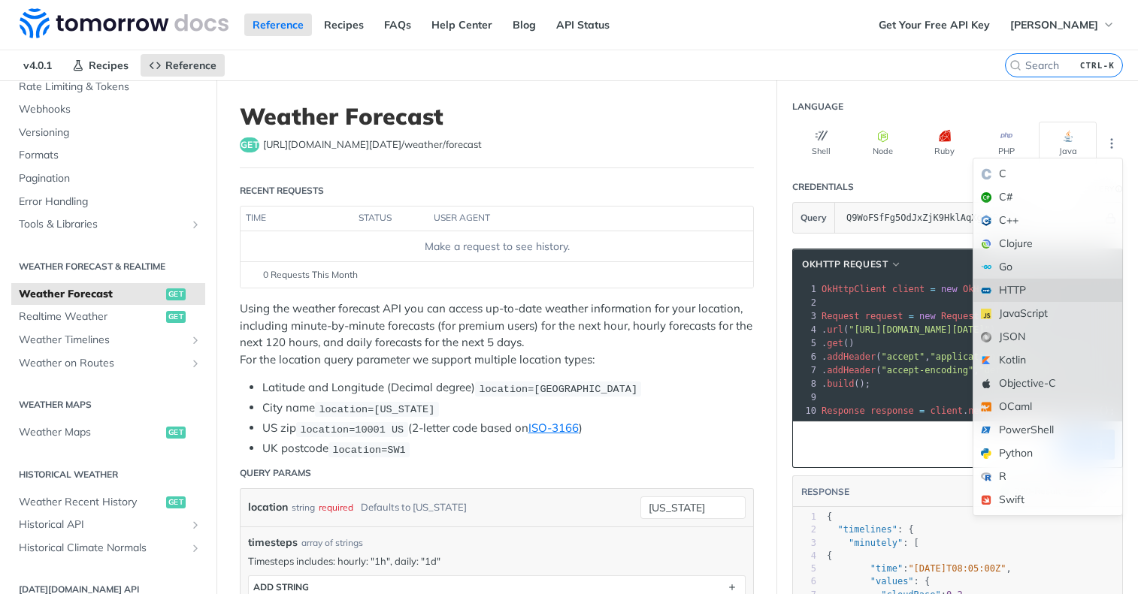
click at [1019, 295] on div "HTTP" at bounding box center [1047, 290] width 149 height 23
